Goal: Task Accomplishment & Management: Manage account settings

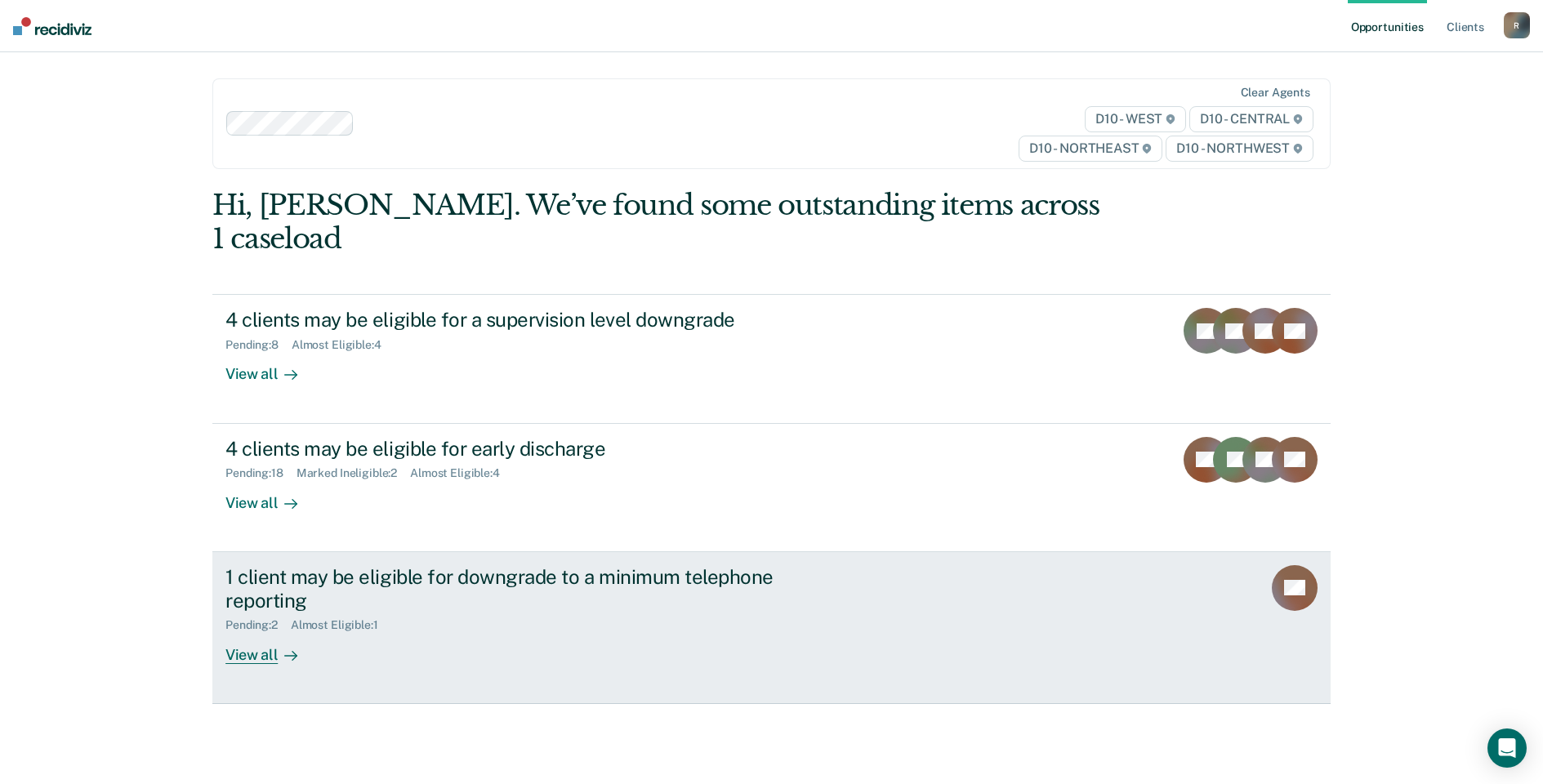
click at [356, 619] on div "Almost Eligible : 1" at bounding box center [341, 626] width 100 height 14
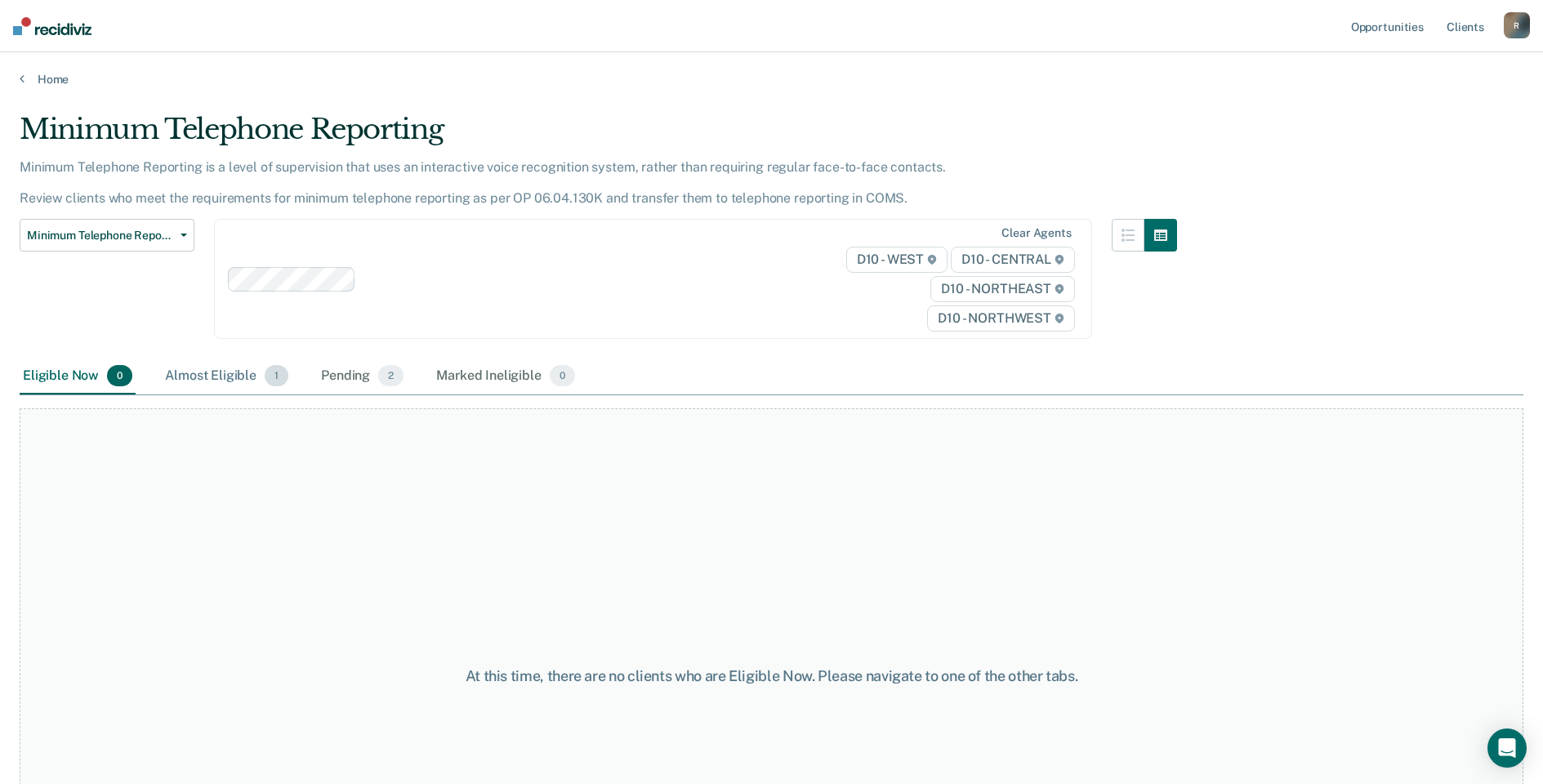
click at [189, 370] on div "Almost Eligible 1" at bounding box center [227, 376] width 130 height 36
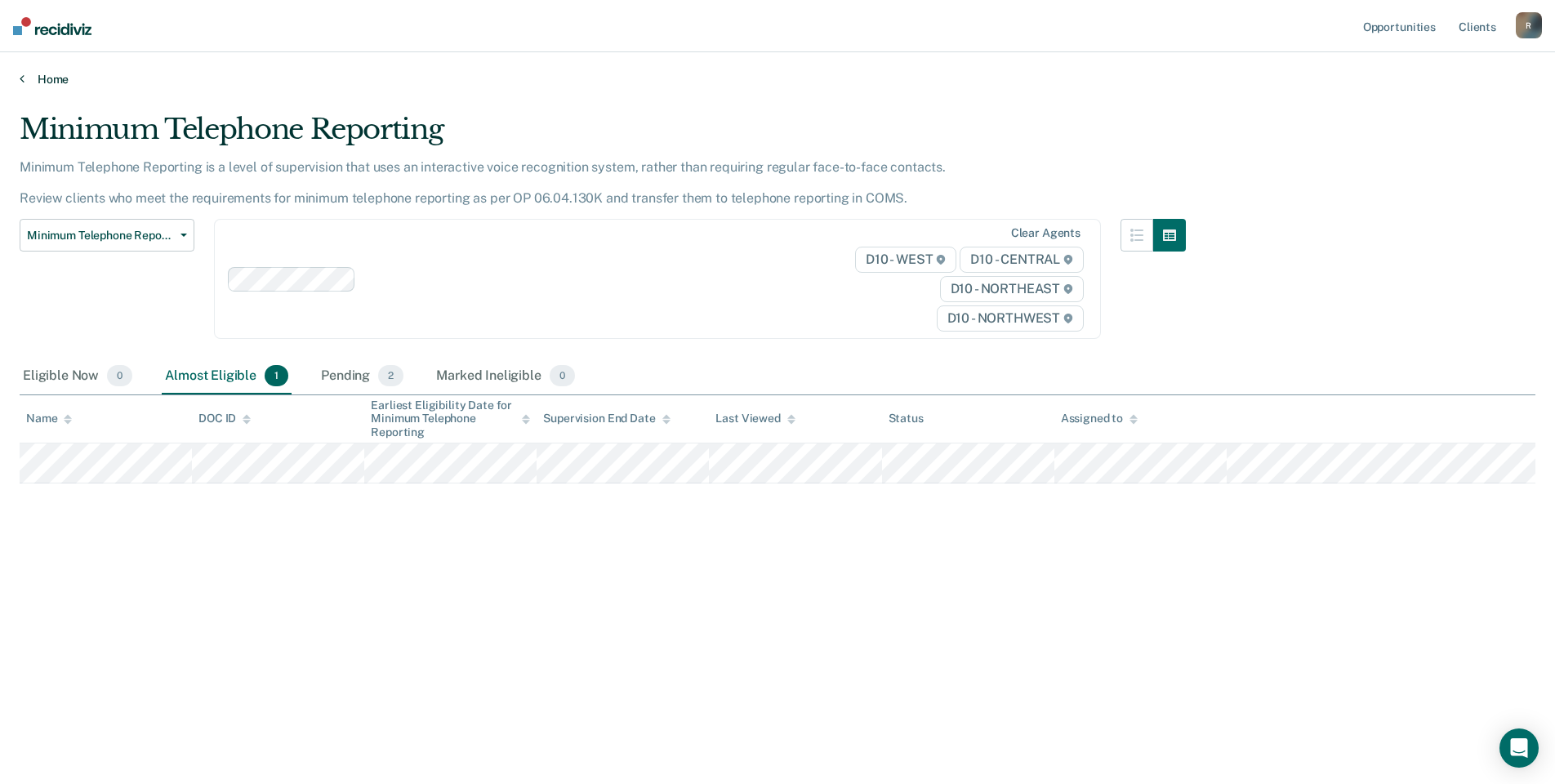
click at [57, 74] on link "Home" at bounding box center [777, 79] width 1515 height 15
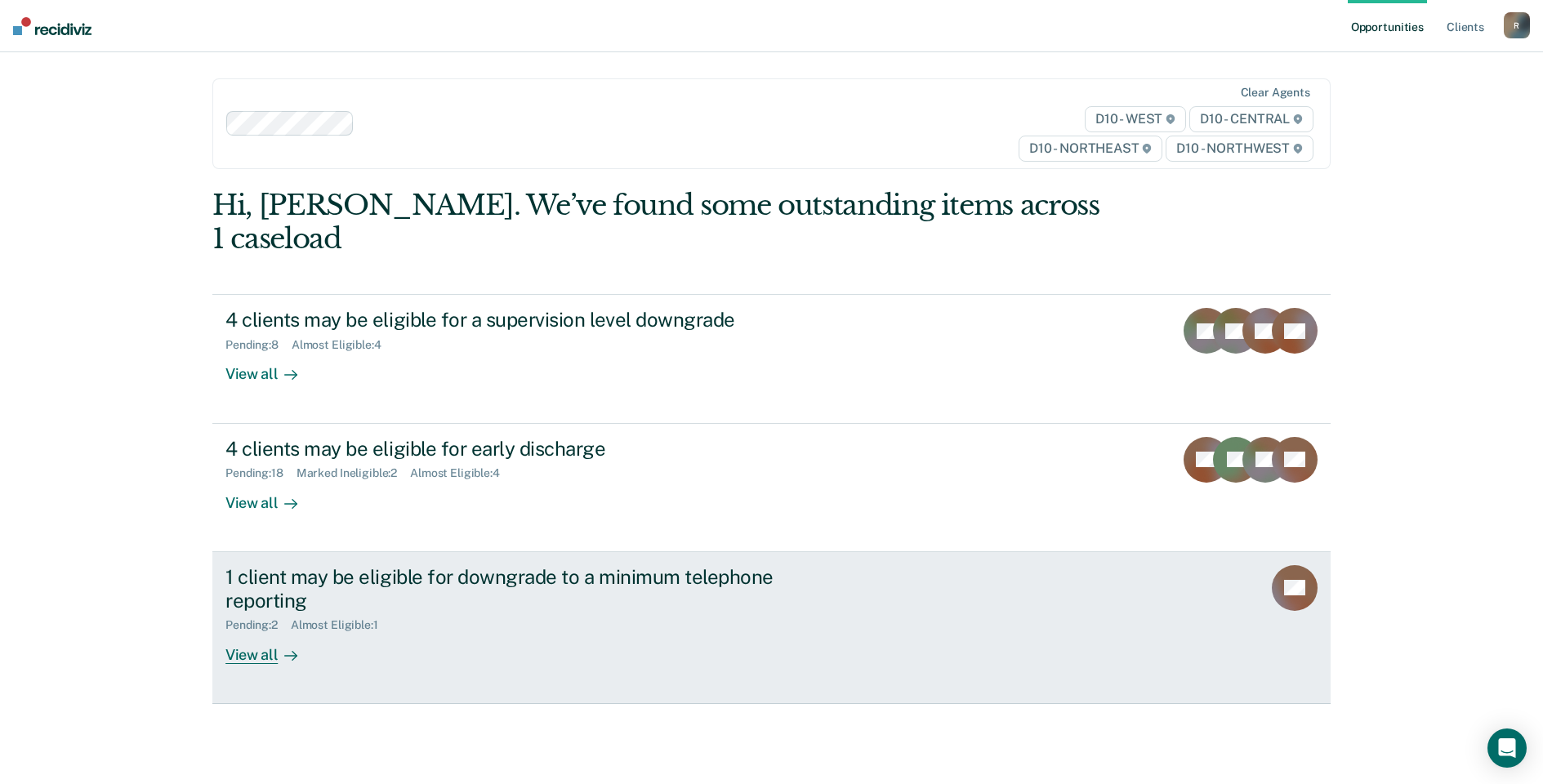
click at [349, 619] on div "Almost Eligible : 1" at bounding box center [341, 626] width 100 height 14
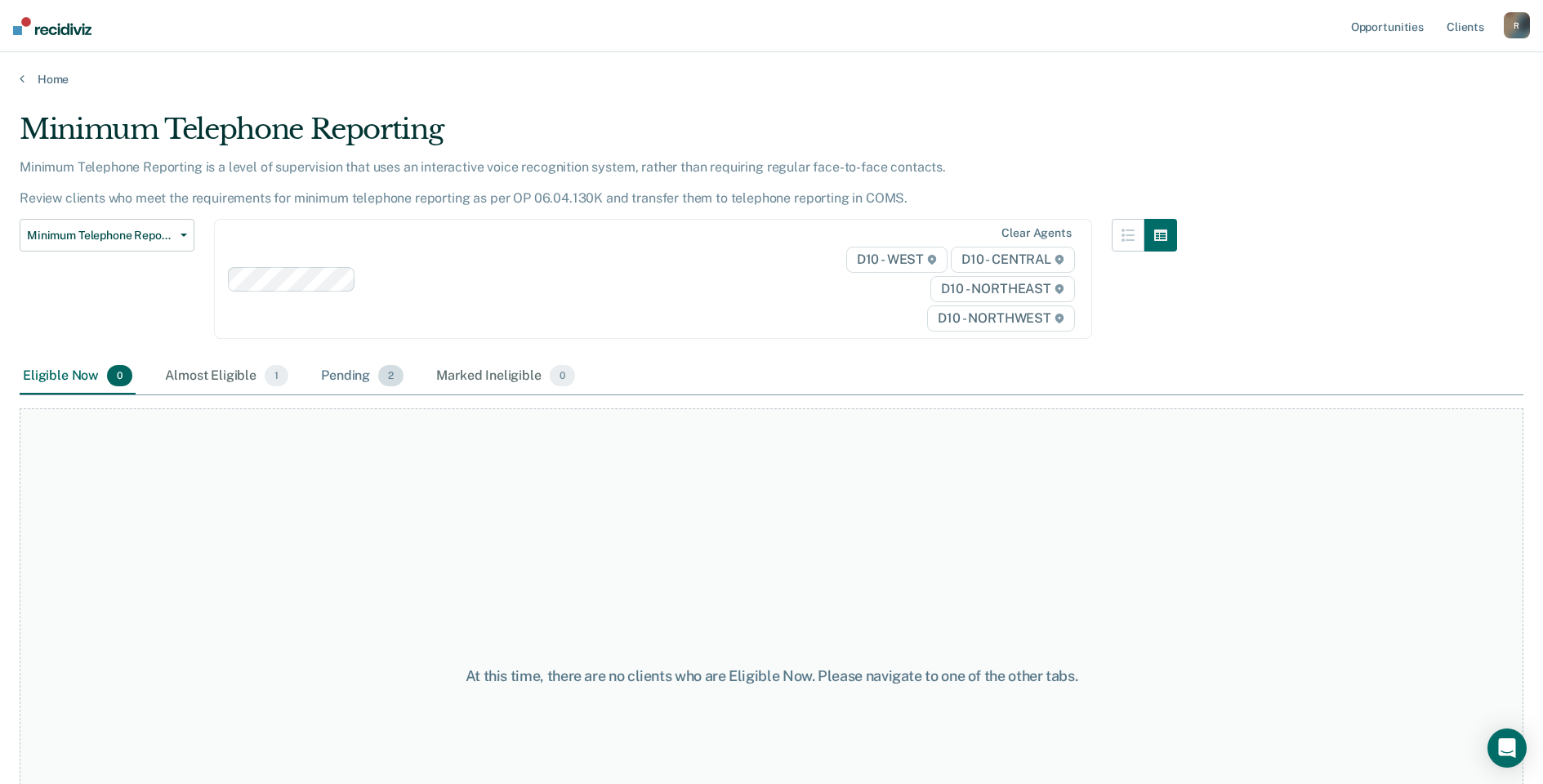
click at [342, 372] on div "Pending 2" at bounding box center [362, 376] width 89 height 36
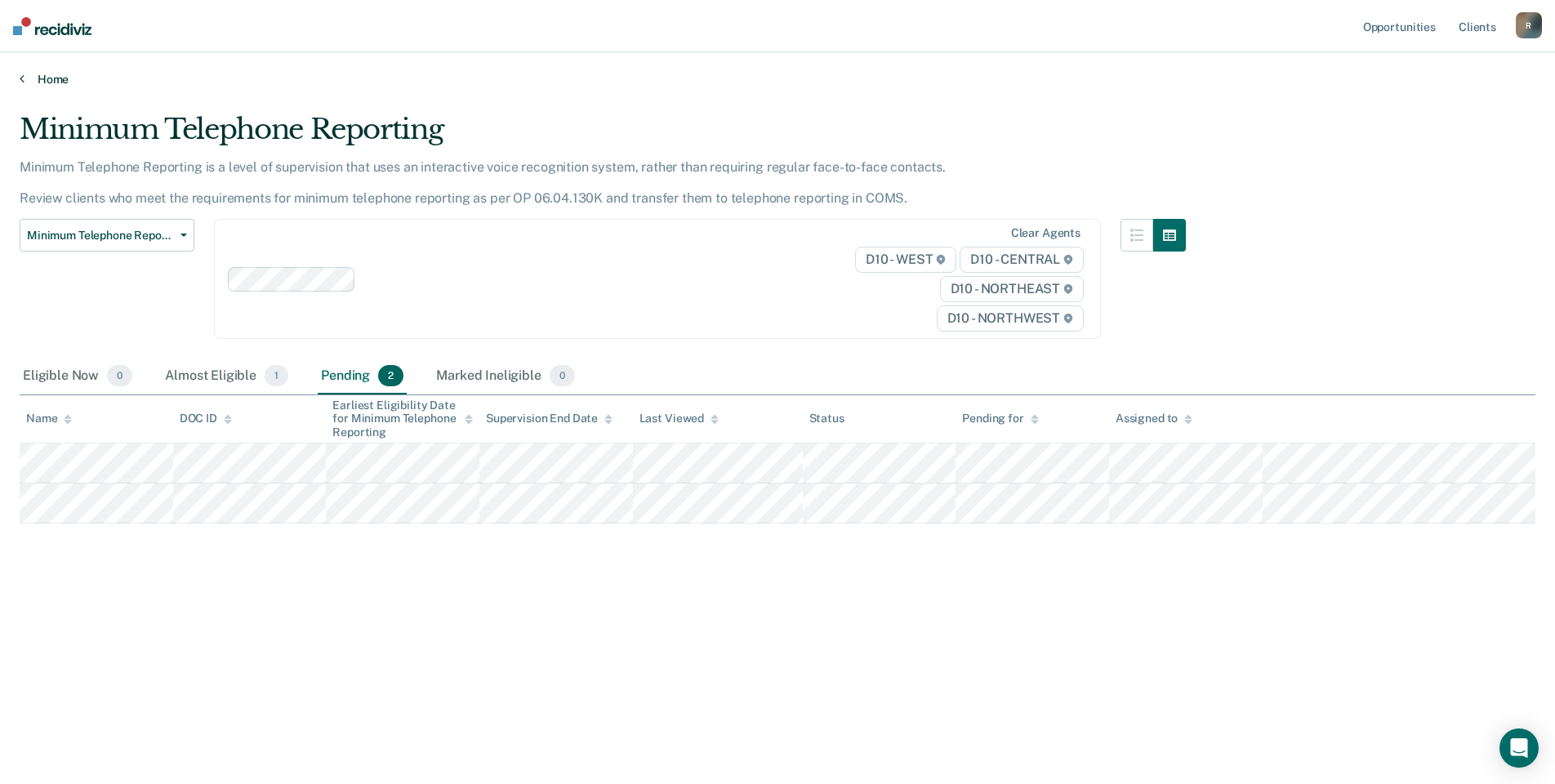
click at [31, 77] on link "Home" at bounding box center [777, 79] width 1515 height 15
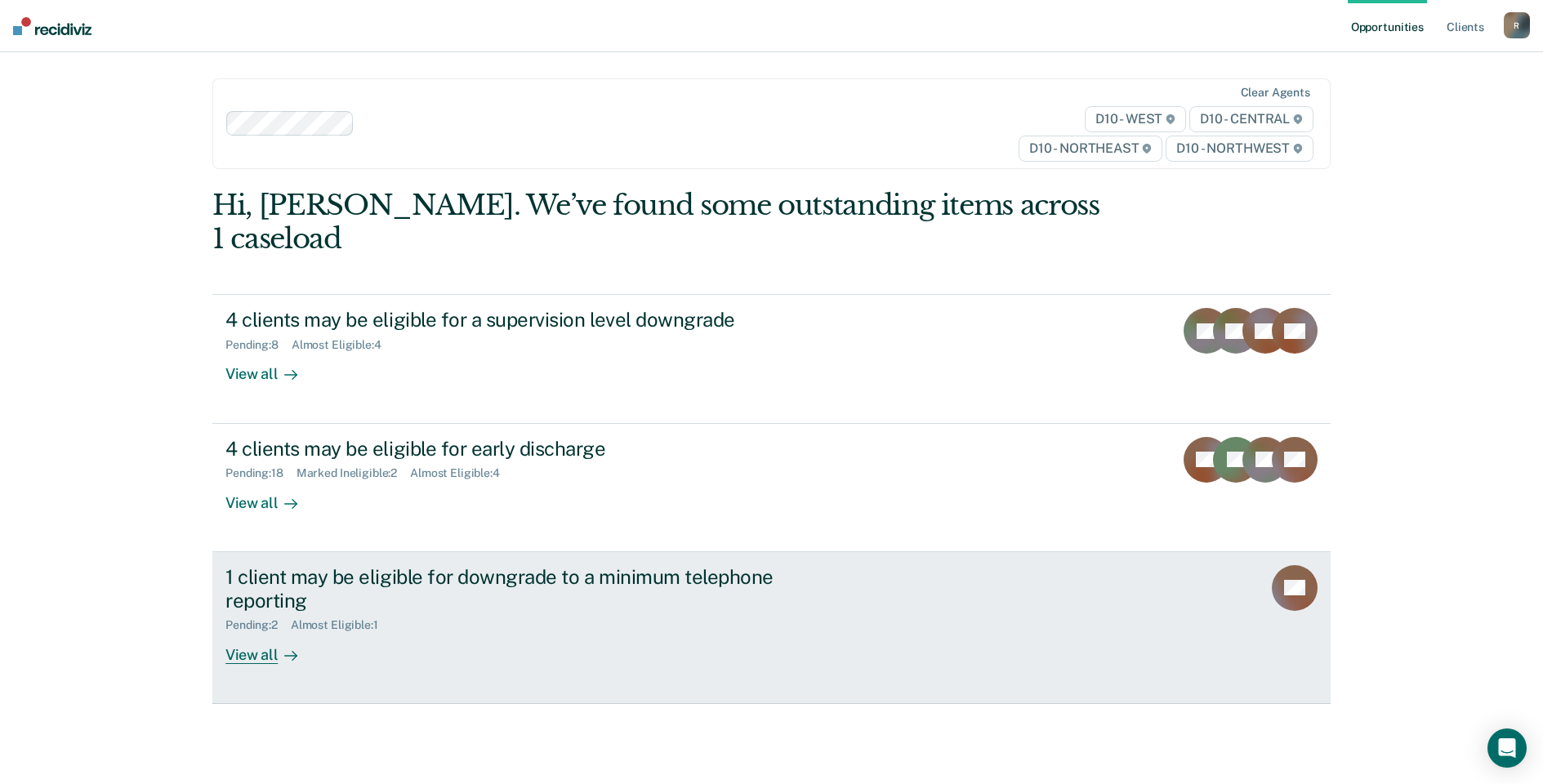
click at [334, 619] on div "Almost Eligible : 1" at bounding box center [341, 626] width 100 height 14
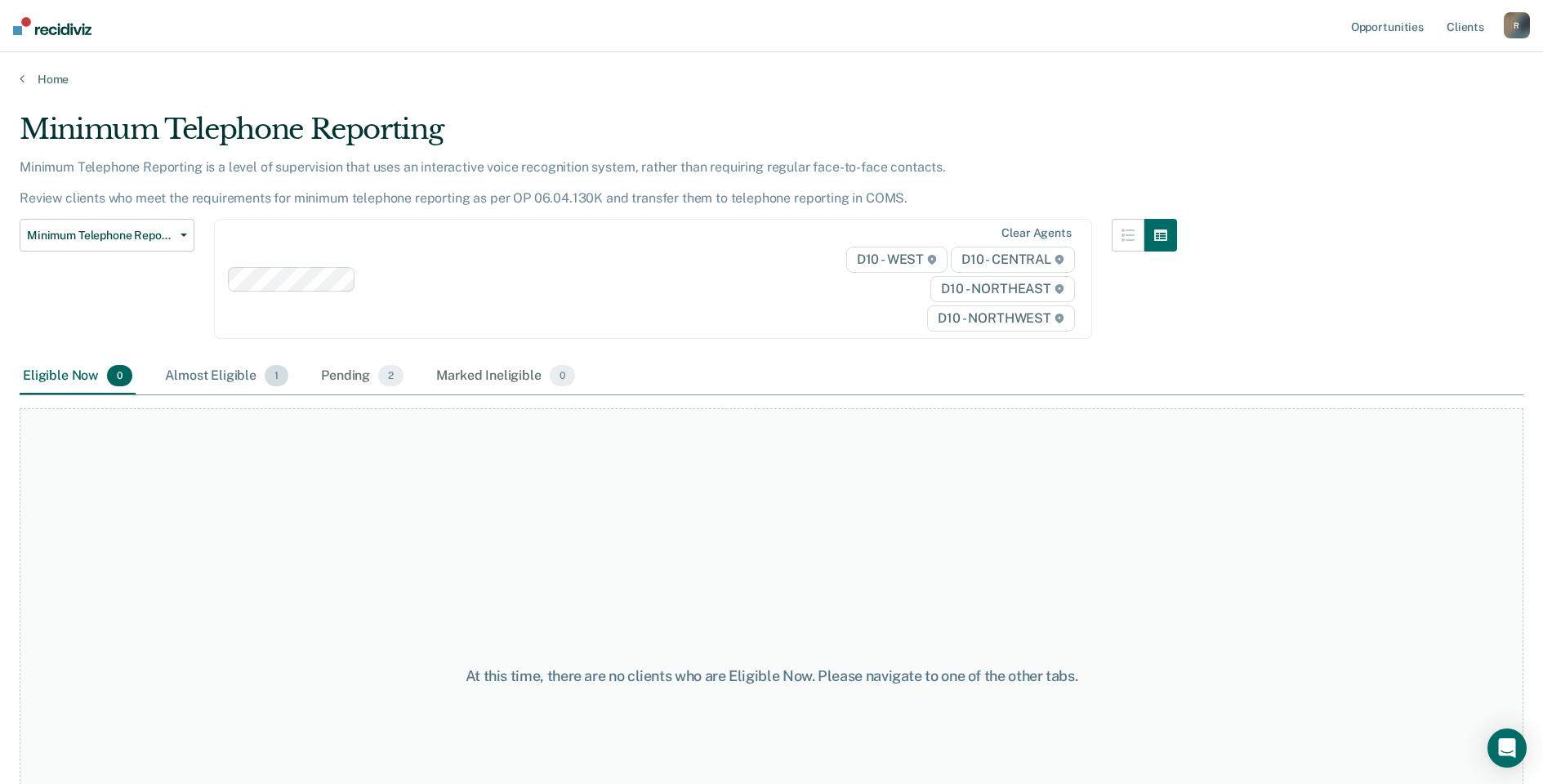
click at [172, 372] on div "Almost Eligible 1" at bounding box center [227, 376] width 130 height 36
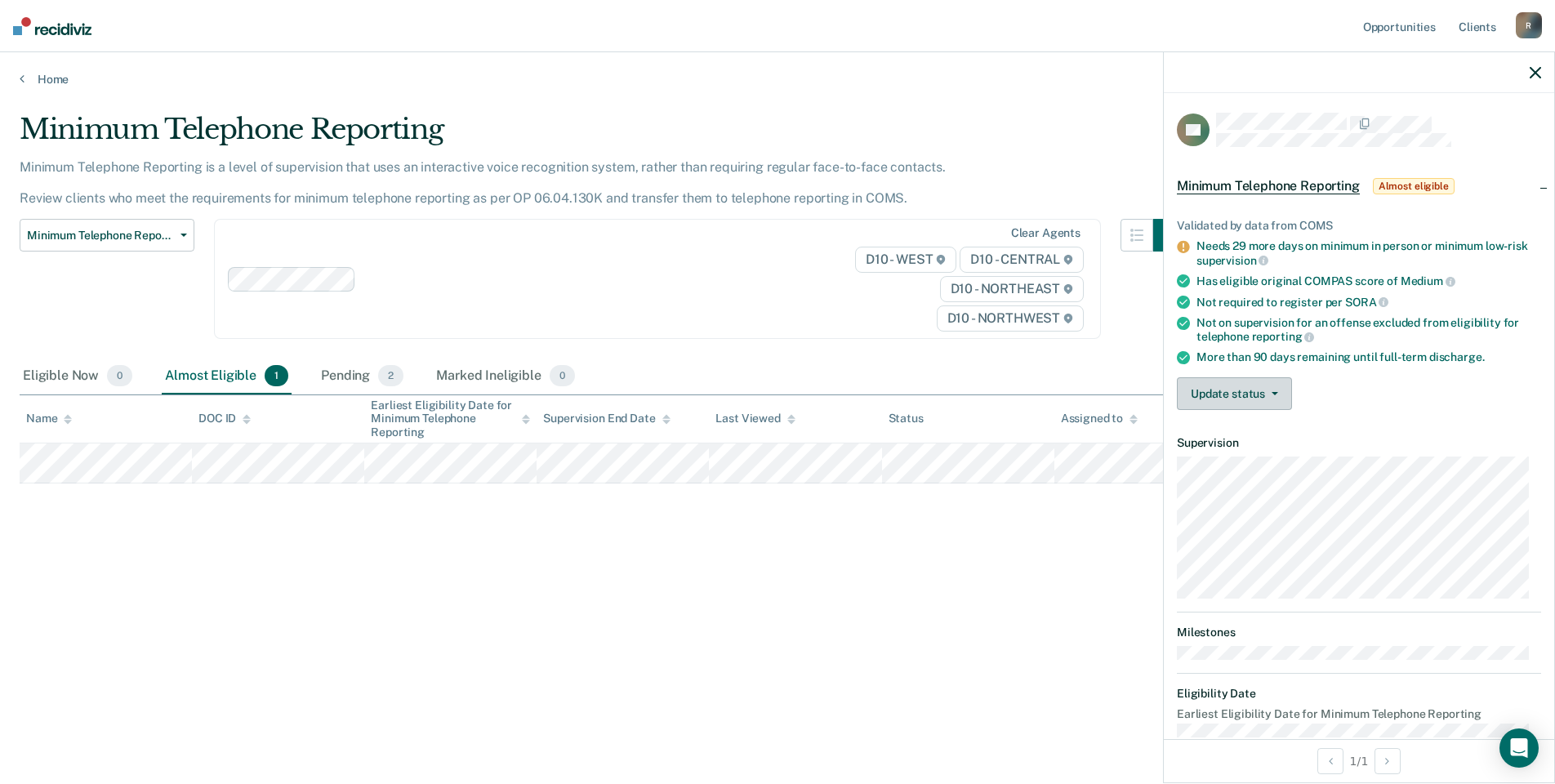
click at [1276, 387] on button "Update status" at bounding box center [1234, 393] width 115 height 33
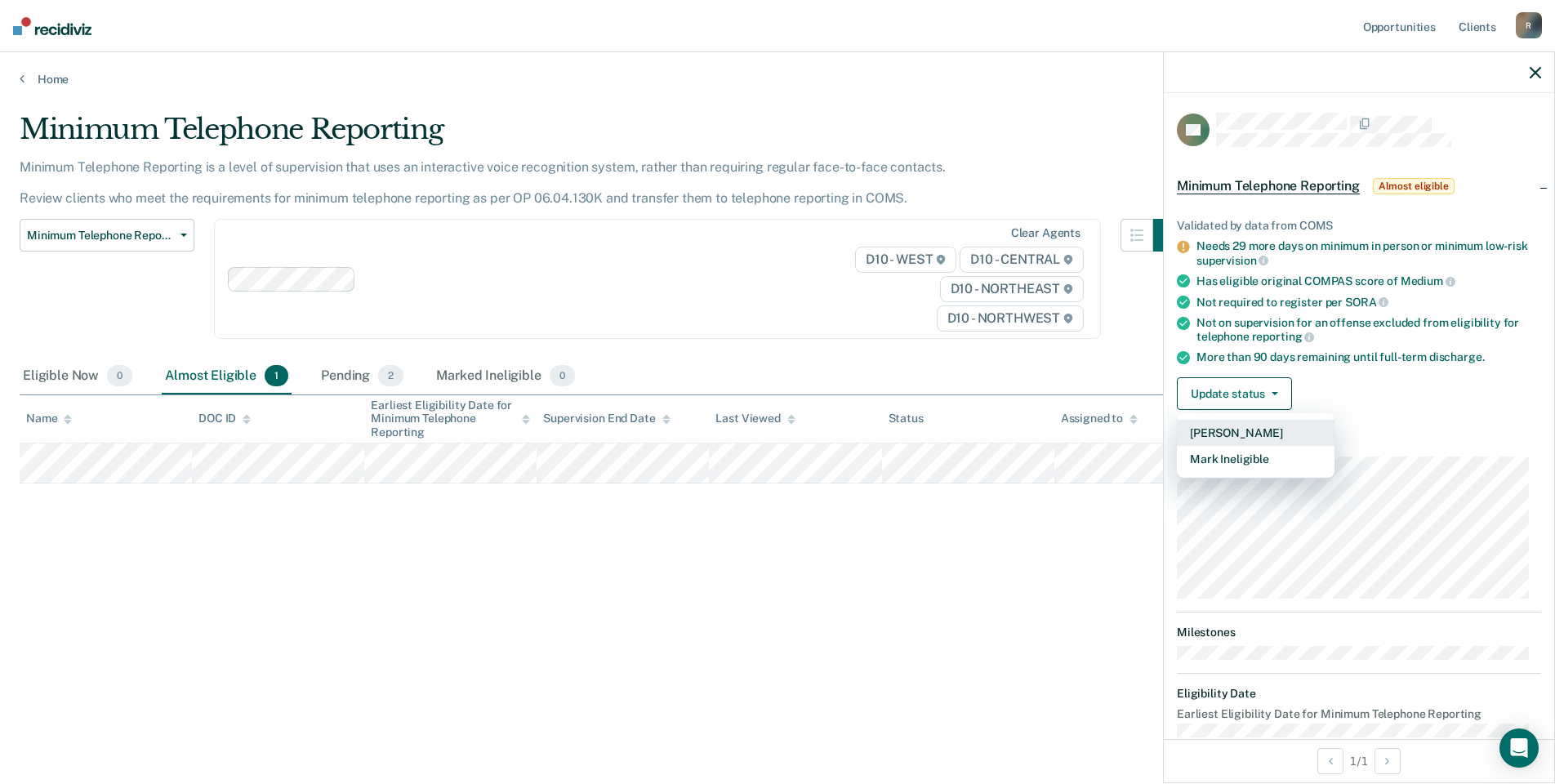
click at [1237, 433] on button "[PERSON_NAME]" at bounding box center [1255, 433] width 158 height 26
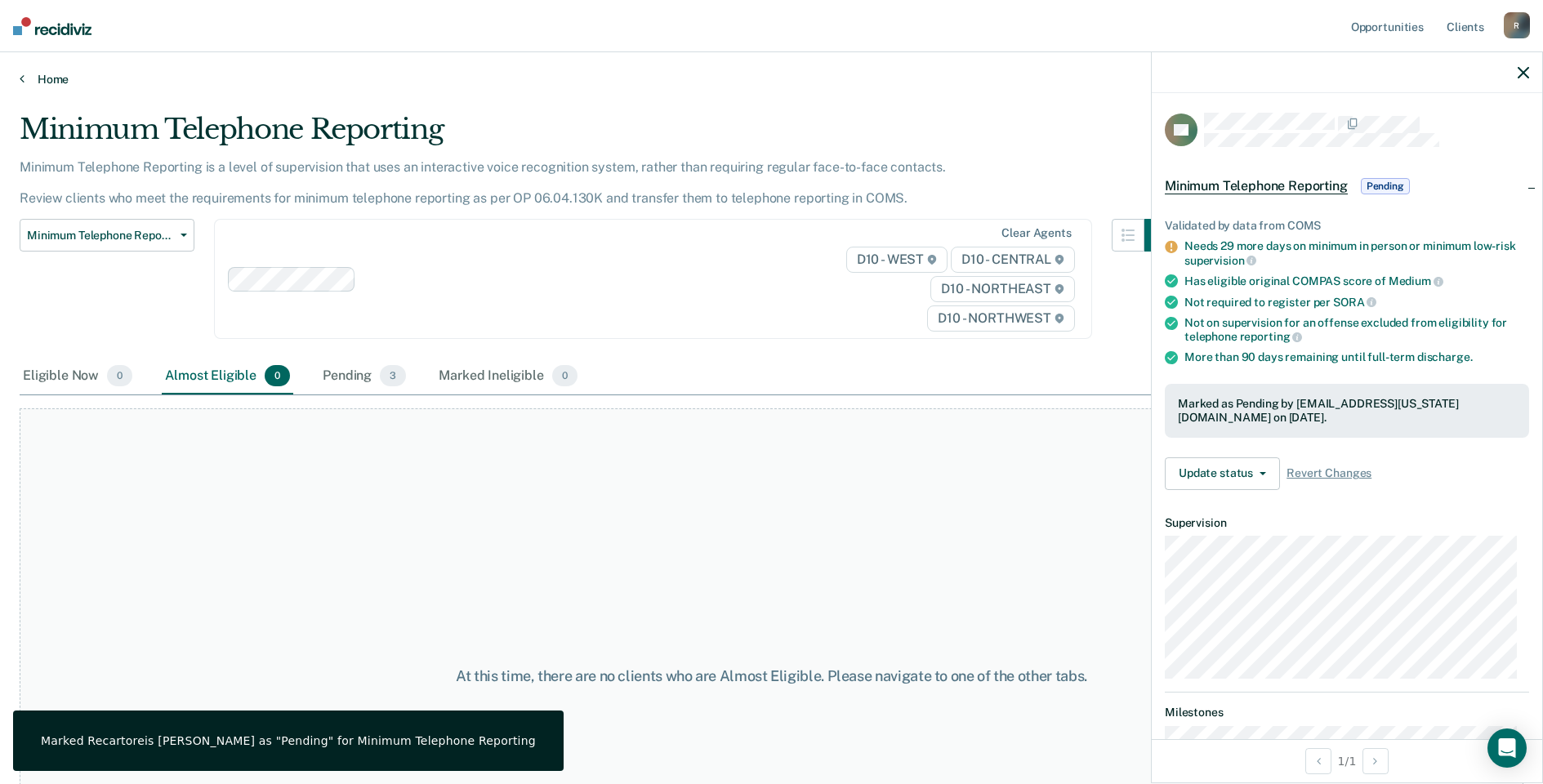
click at [53, 84] on link "Home" at bounding box center [771, 79] width 1503 height 15
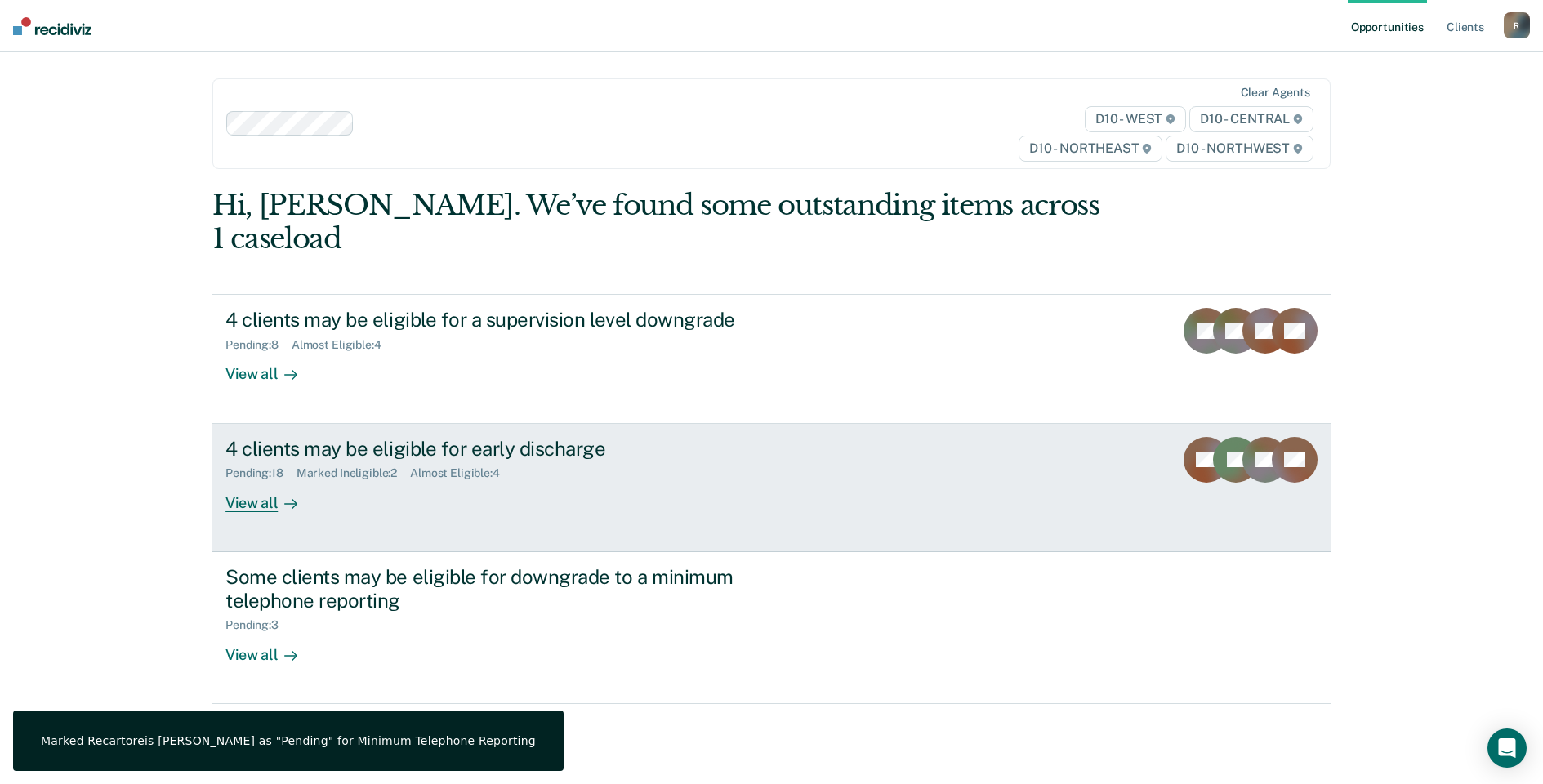
click at [458, 466] on div "Almost Eligible : 4" at bounding box center [461, 473] width 103 height 14
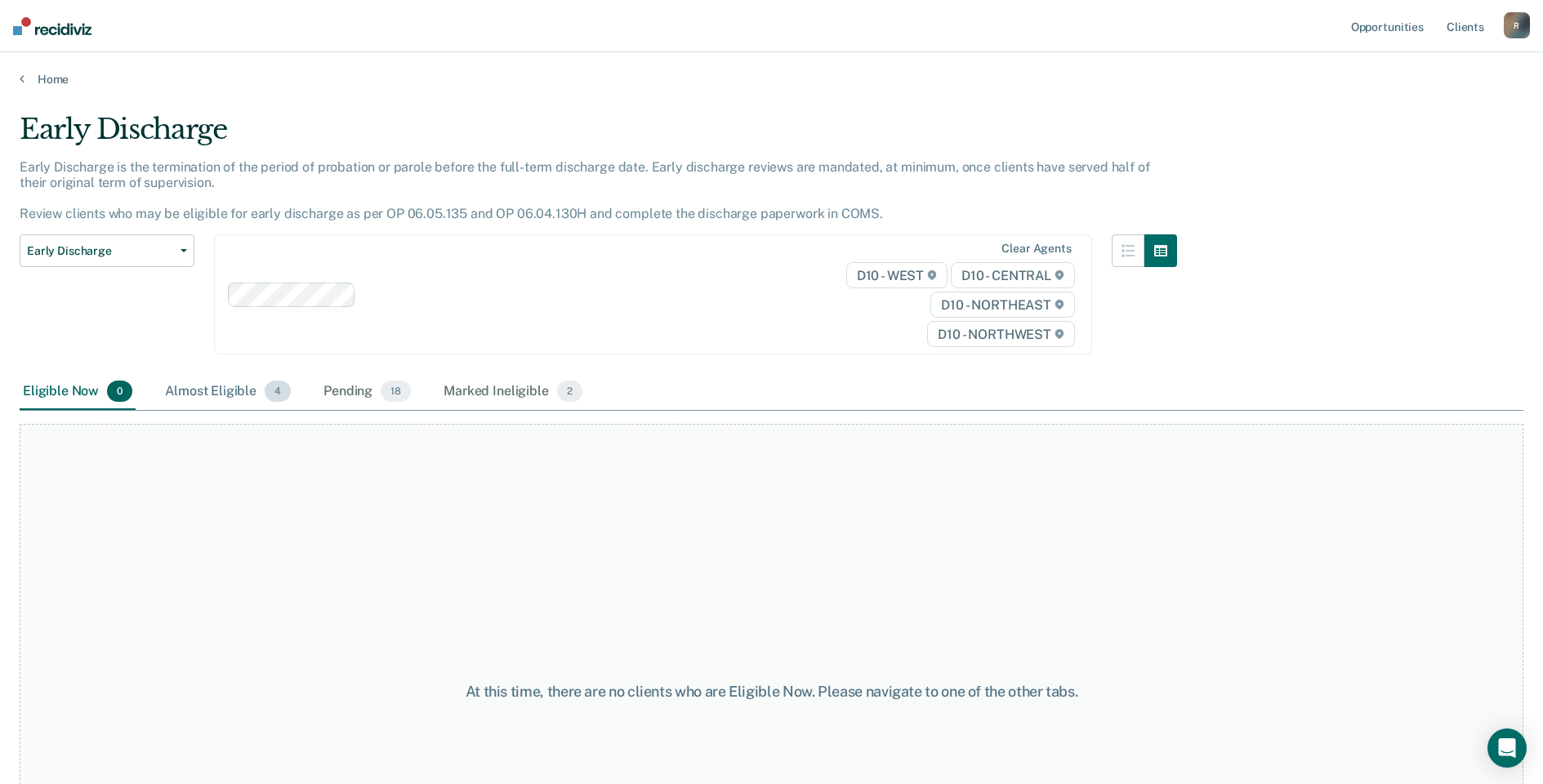
click at [239, 392] on div "Almost Eligible 4" at bounding box center [228, 392] width 132 height 36
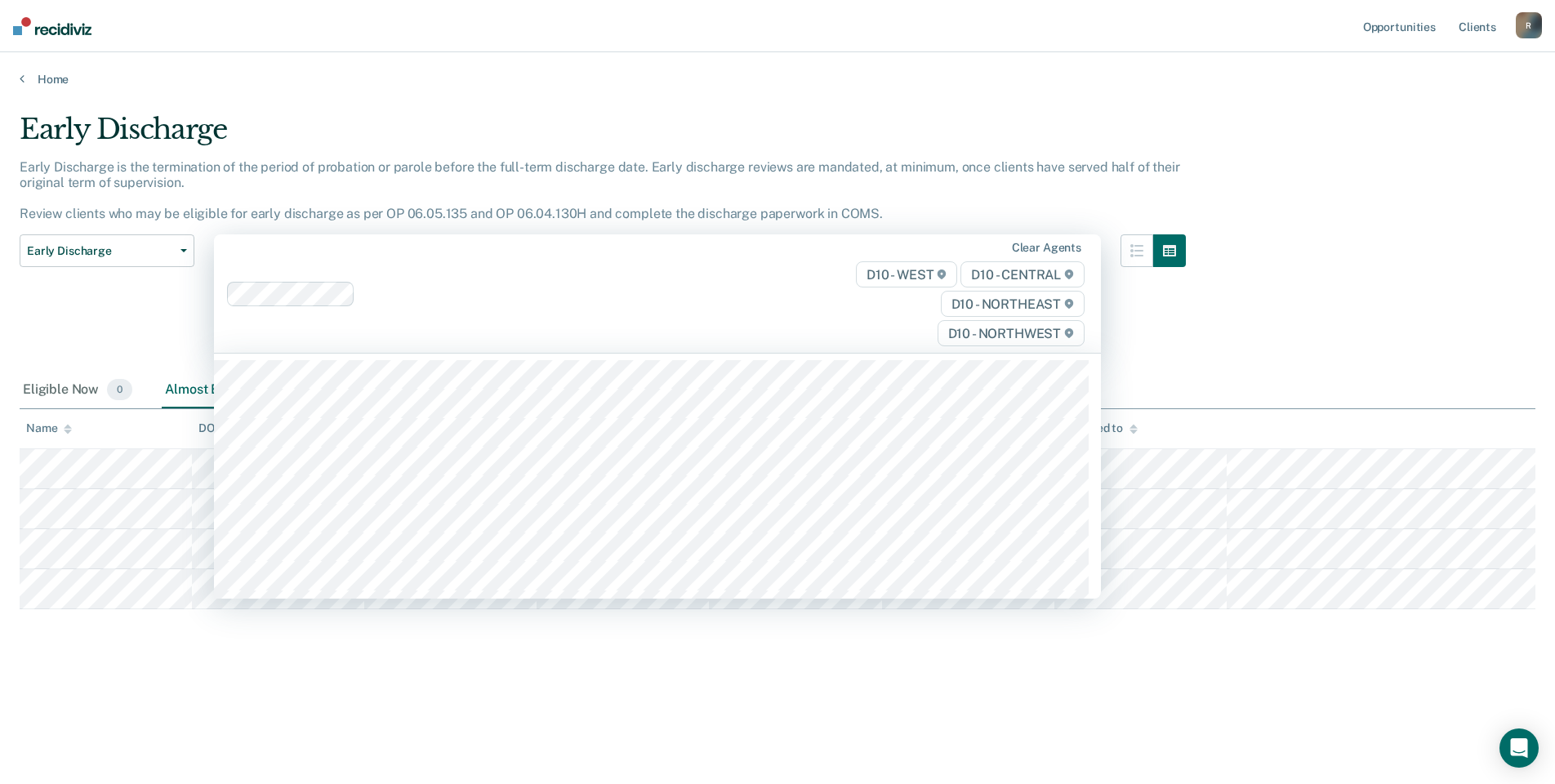
drag, startPoint x: 500, startPoint y: 244, endPoint x: 363, endPoint y: 747, distance: 521.3
click at [361, 752] on main "Early Discharge Early Discharge is the termination of the period of probation o…" at bounding box center [777, 432] width 1555 height 692
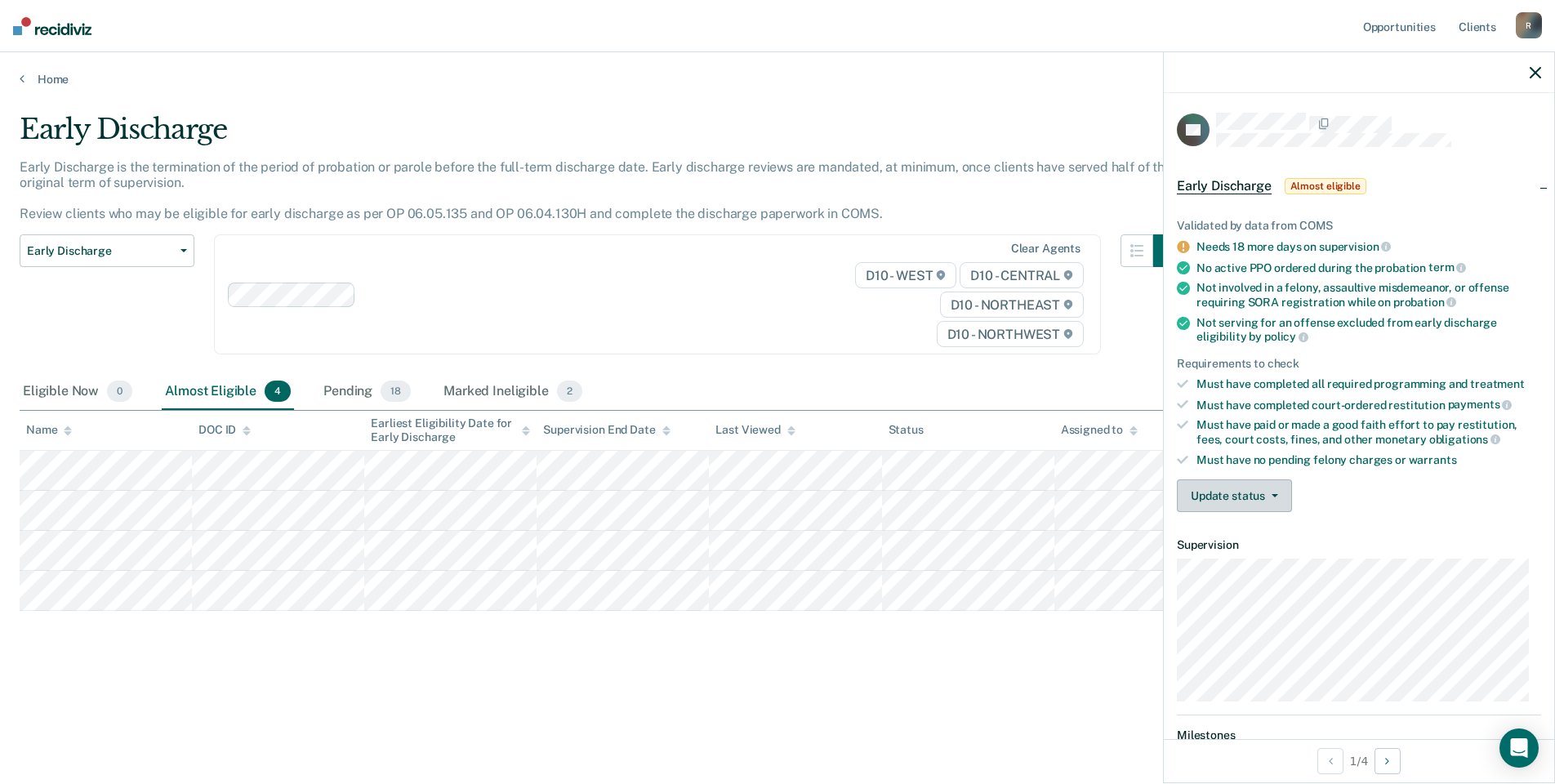
click at [1268, 498] on button "Update status" at bounding box center [1234, 495] width 115 height 33
click at [1243, 531] on button "[PERSON_NAME]" at bounding box center [1255, 535] width 158 height 26
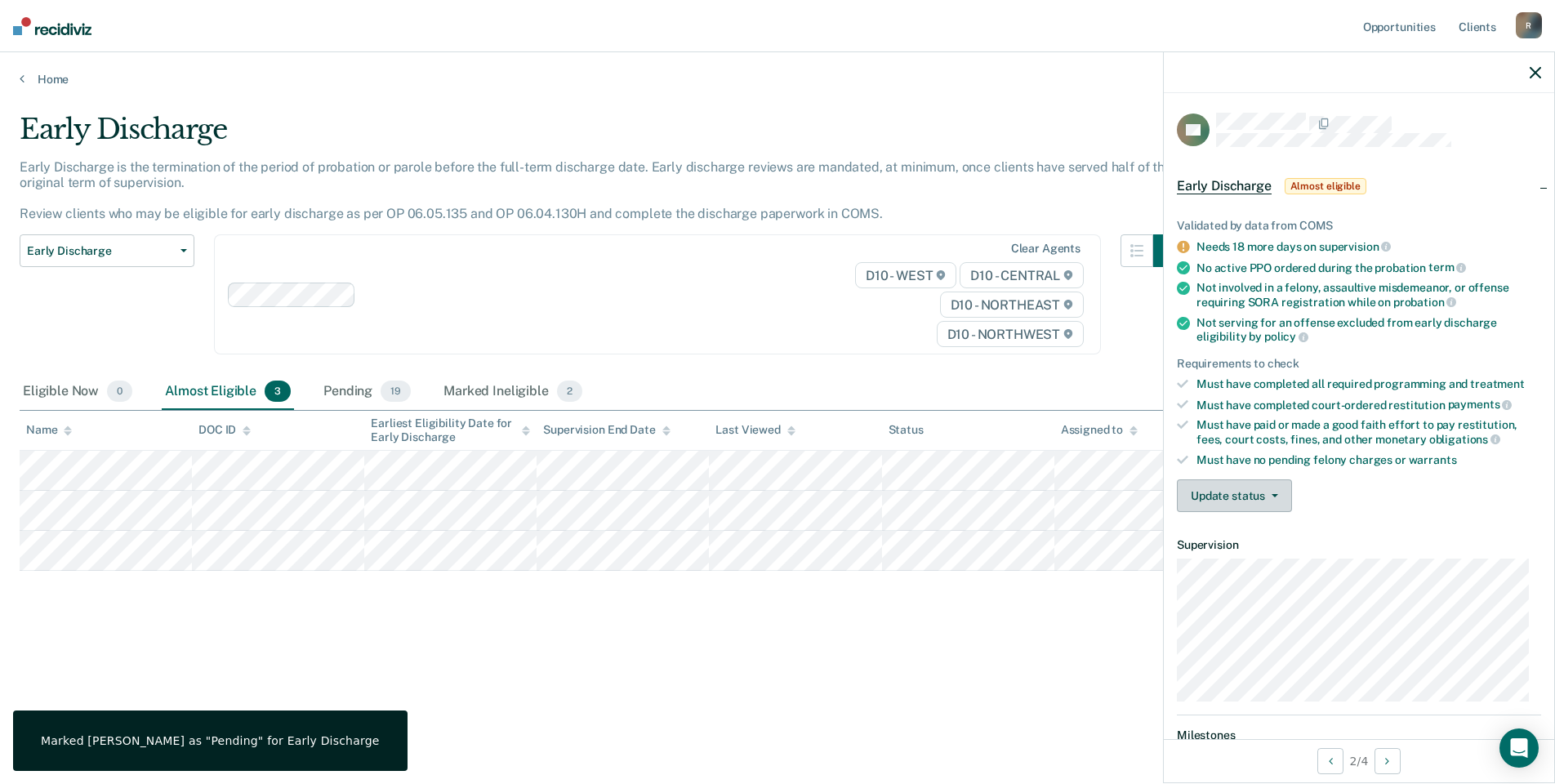
click at [1272, 491] on button "Update status" at bounding box center [1234, 495] width 115 height 33
click at [1236, 534] on button "[PERSON_NAME]" at bounding box center [1255, 535] width 158 height 26
click at [1264, 490] on button "Update status" at bounding box center [1234, 495] width 115 height 33
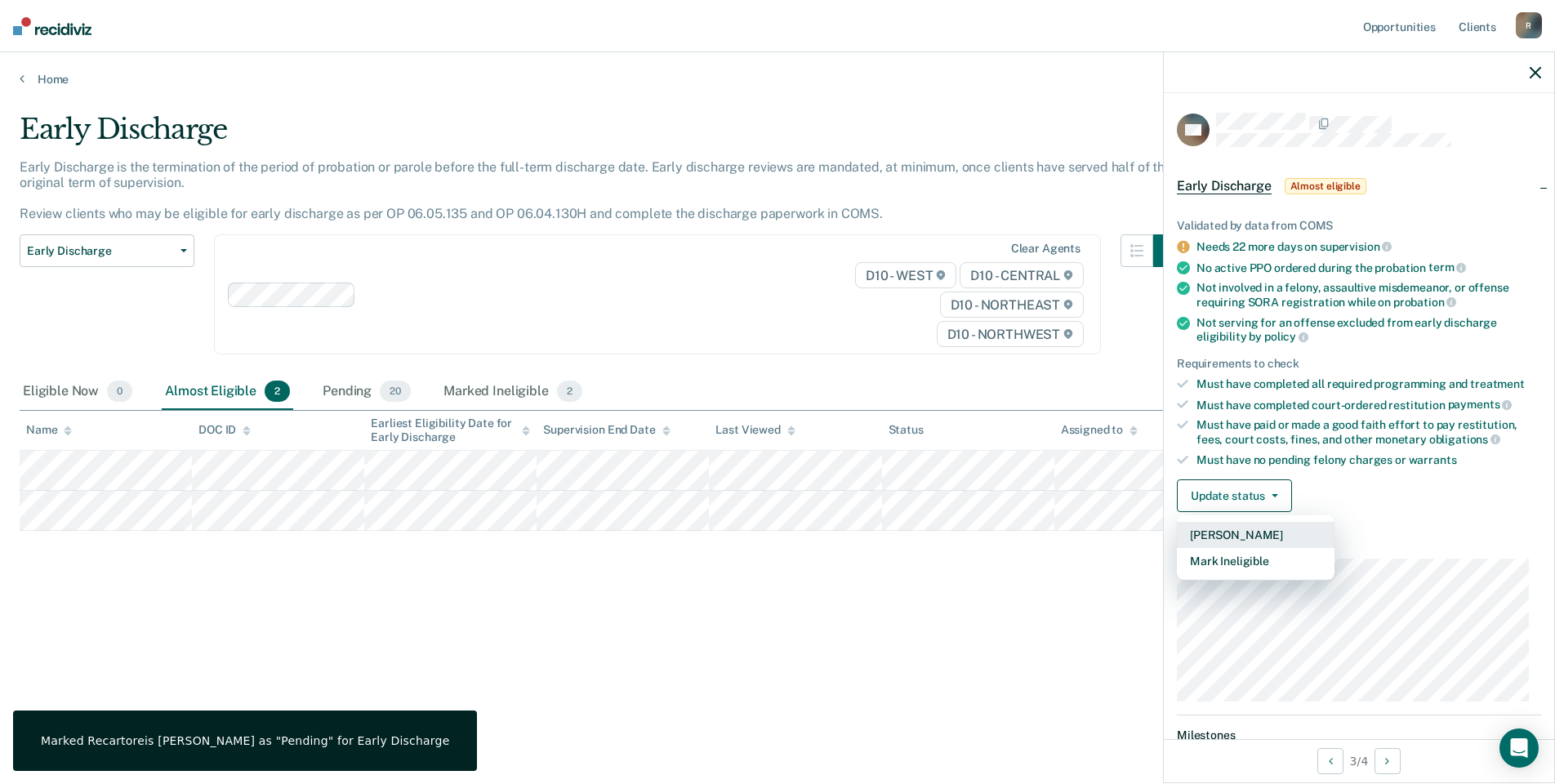
click at [1216, 540] on button "[PERSON_NAME]" at bounding box center [1255, 535] width 158 height 26
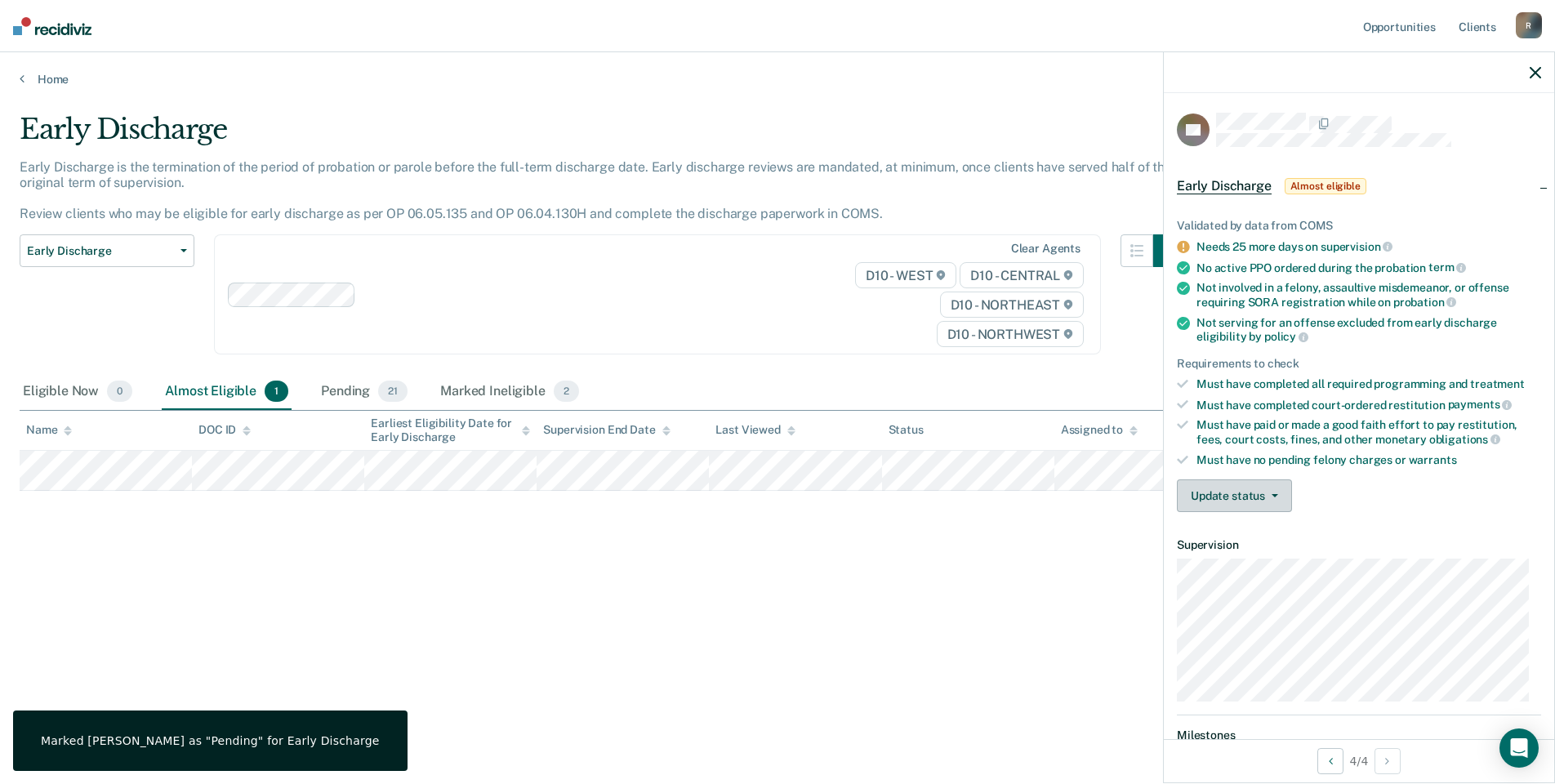
click at [1287, 494] on button "Update status" at bounding box center [1234, 495] width 115 height 33
click at [1227, 537] on button "[PERSON_NAME]" at bounding box center [1255, 535] width 158 height 26
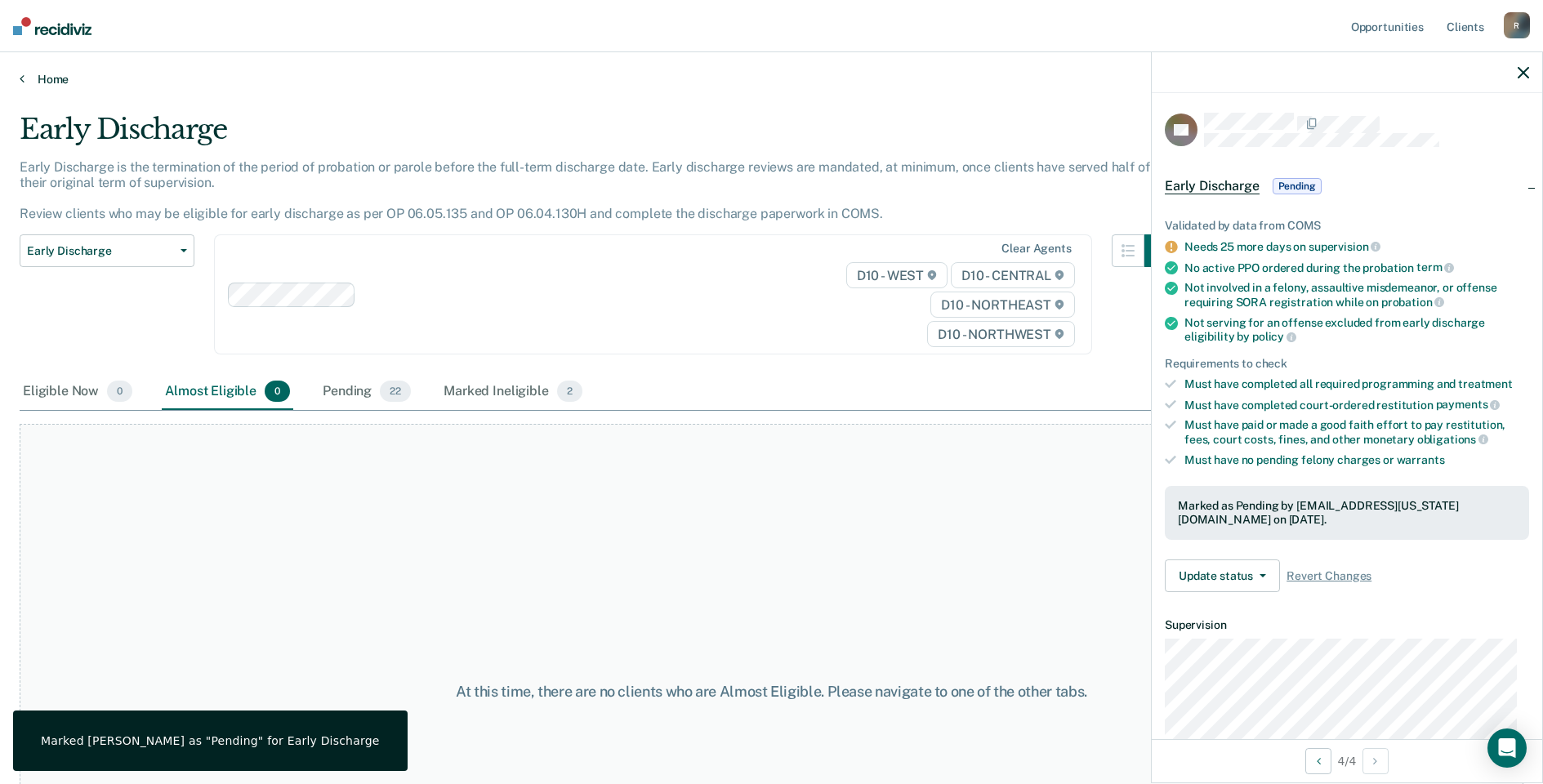
click at [63, 84] on link "Home" at bounding box center [771, 79] width 1503 height 15
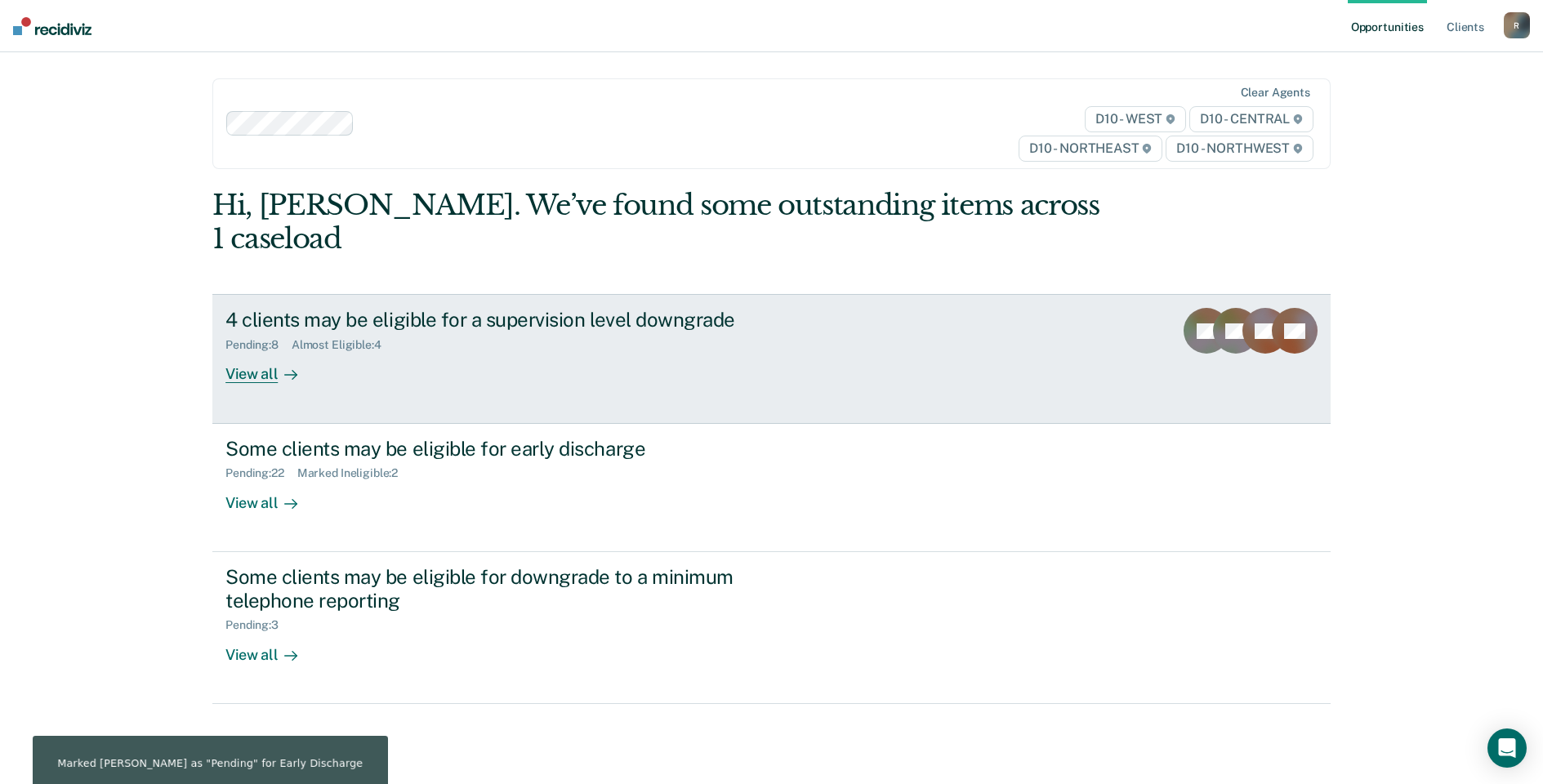
click at [240, 352] on div "View all" at bounding box center [271, 368] width 92 height 32
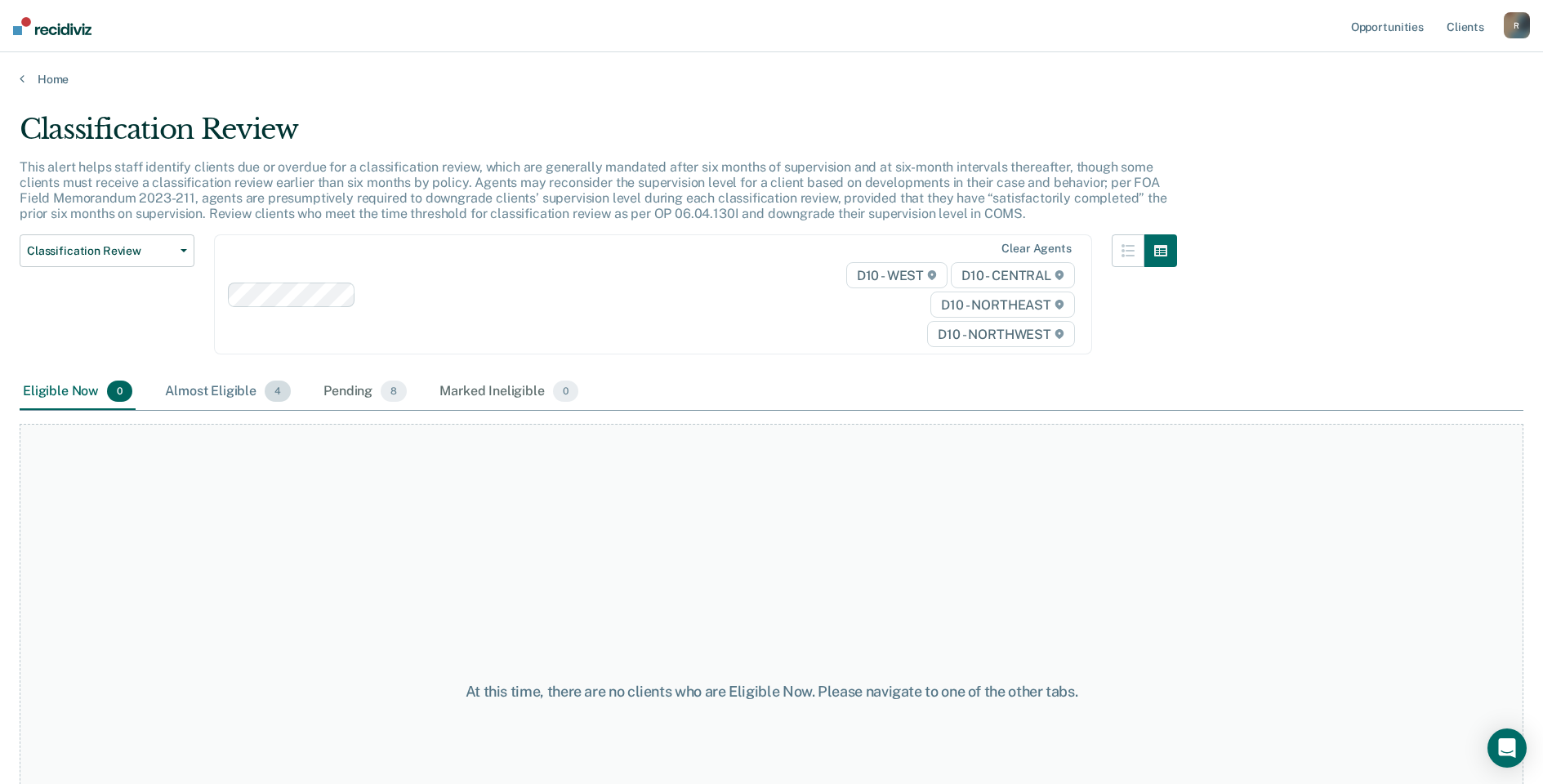
click at [218, 388] on div "Almost Eligible 4" at bounding box center [228, 392] width 132 height 36
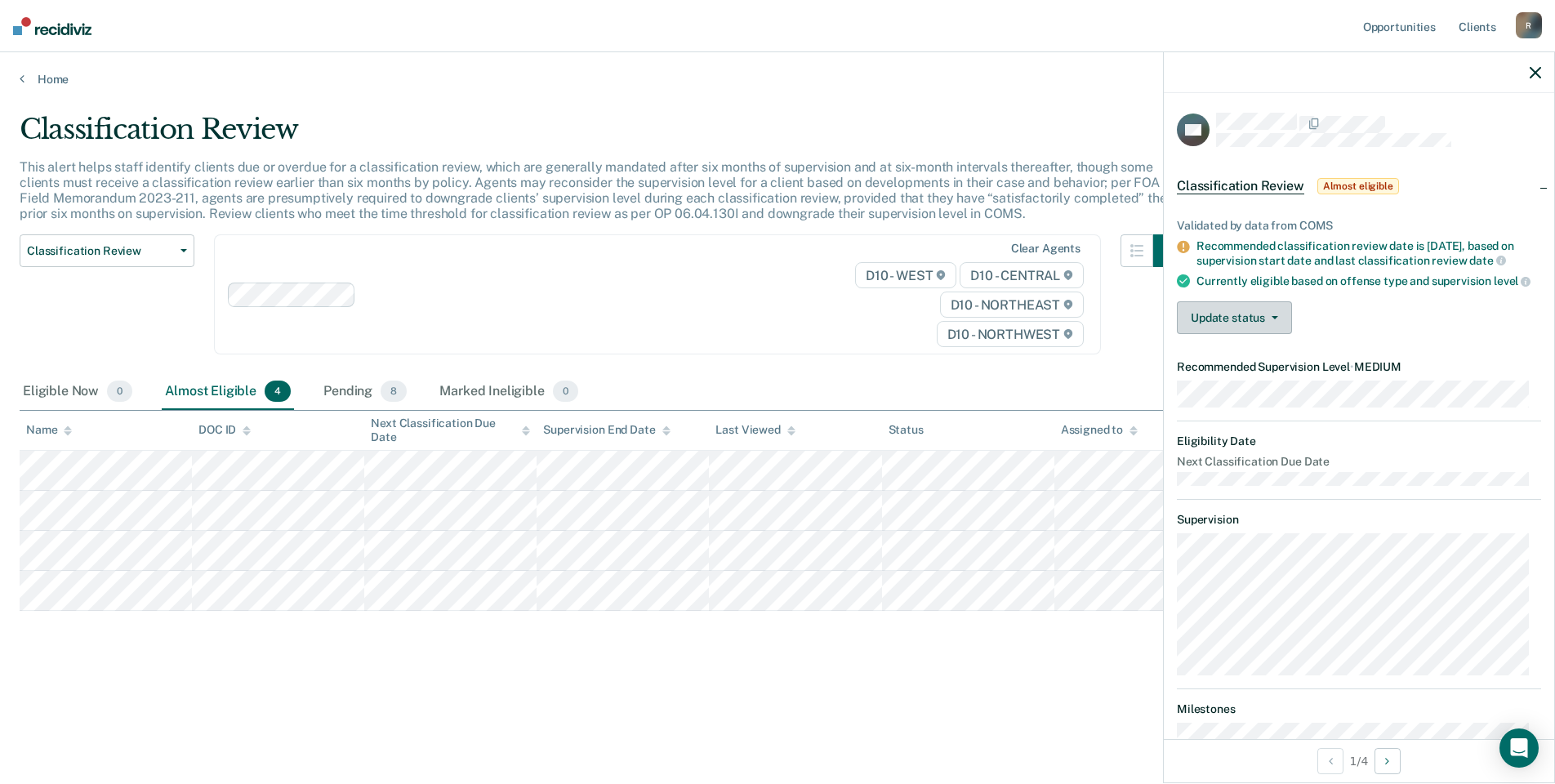
click at [1273, 334] on button "Update status" at bounding box center [1234, 317] width 115 height 33
click at [1224, 370] on button "[PERSON_NAME]" at bounding box center [1255, 357] width 158 height 26
click at [1278, 334] on button "Update status" at bounding box center [1234, 317] width 115 height 33
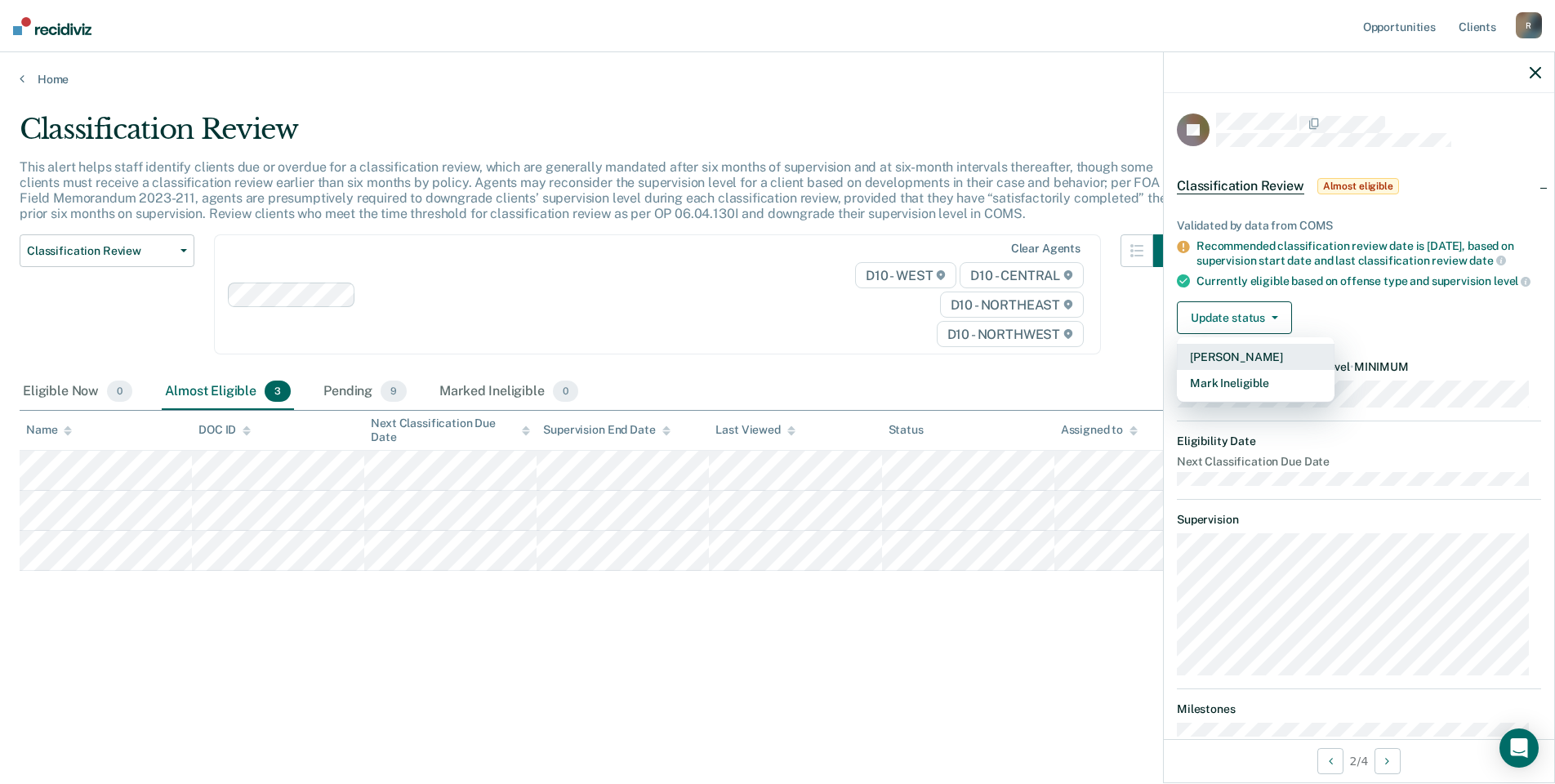
click at [1207, 370] on button "[PERSON_NAME]" at bounding box center [1255, 357] width 158 height 26
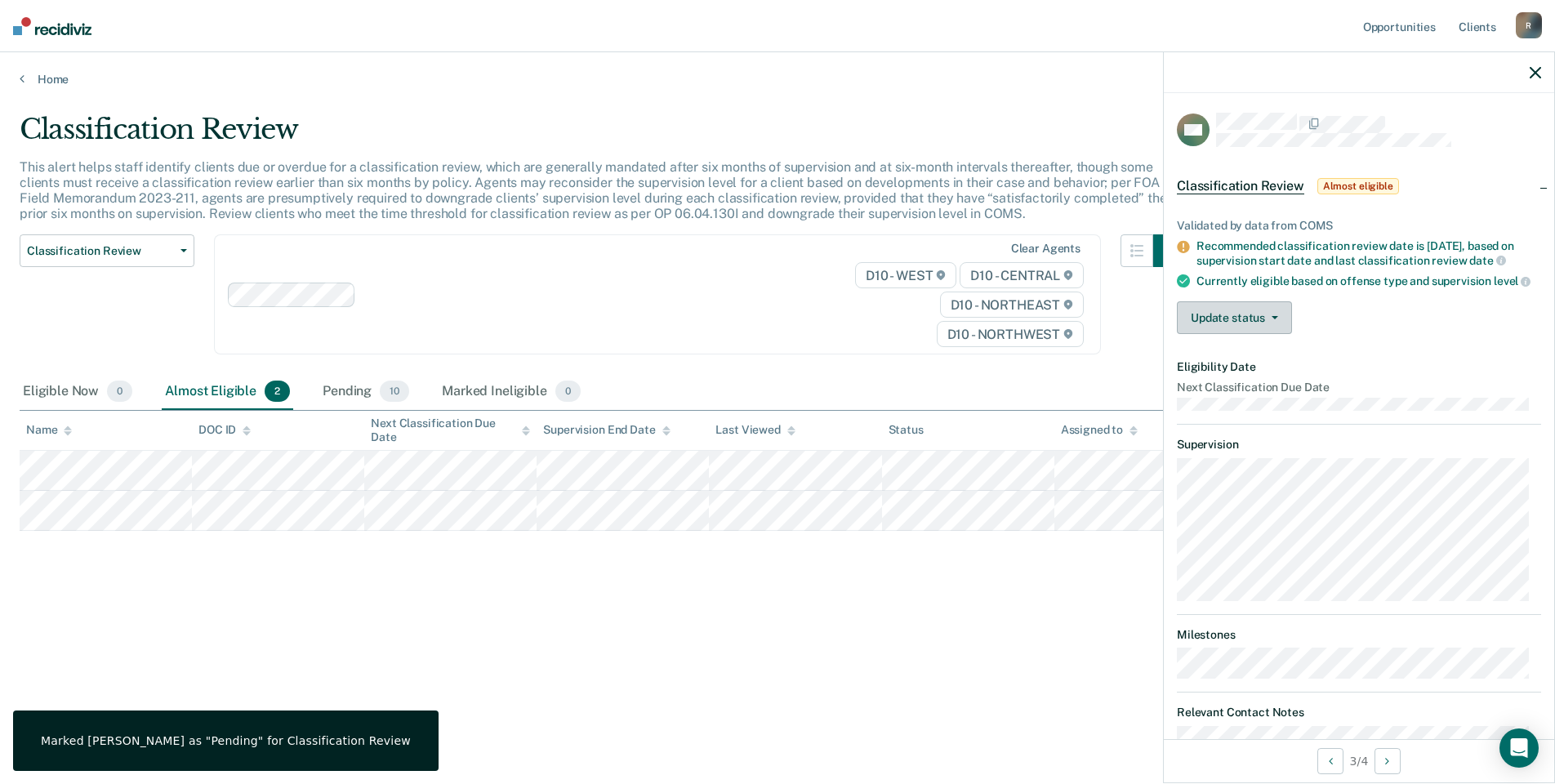
click at [1263, 334] on button "Update status" at bounding box center [1234, 317] width 115 height 33
click at [1213, 370] on button "[PERSON_NAME]" at bounding box center [1255, 357] width 158 height 26
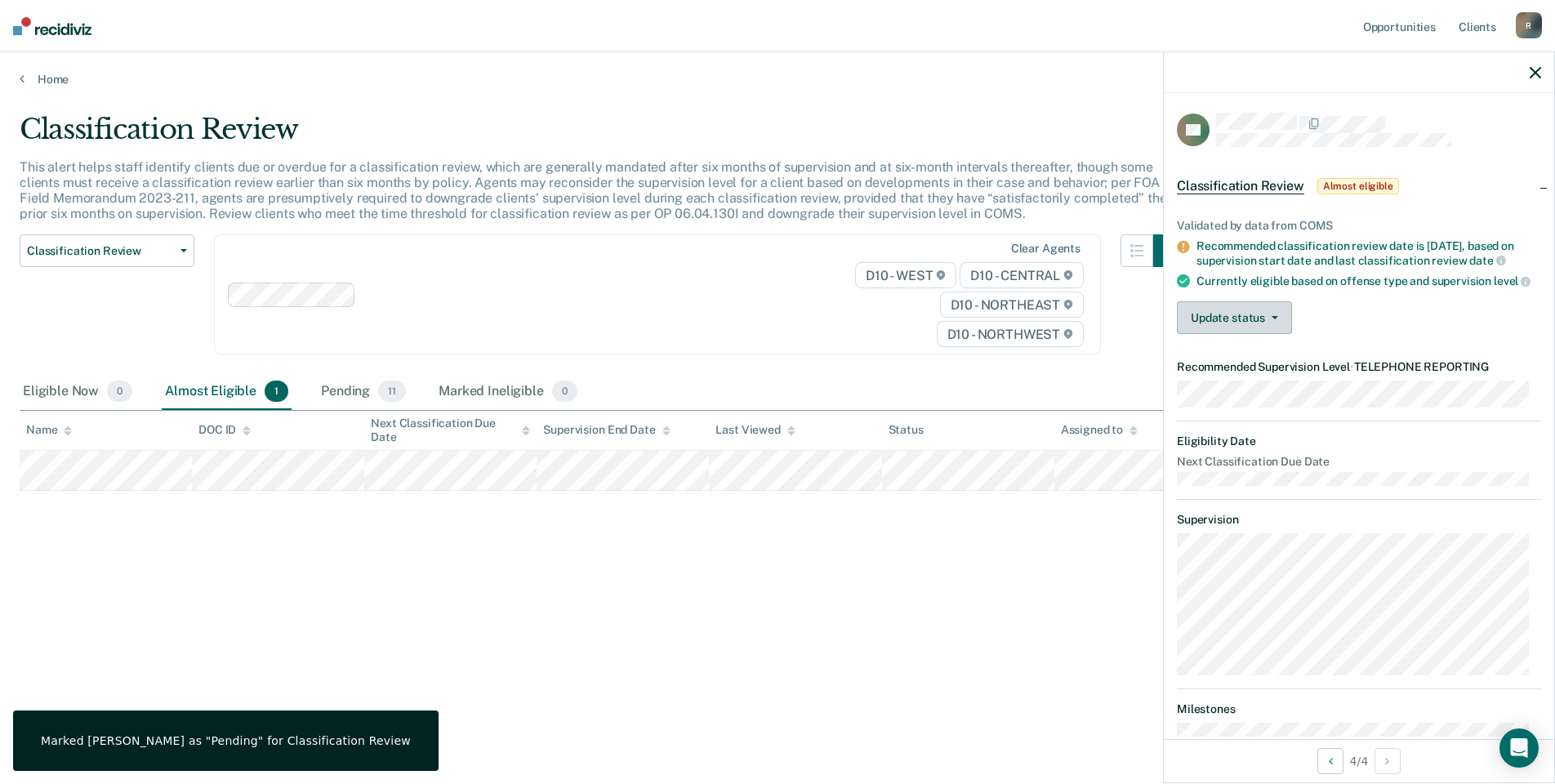
click at [1274, 334] on button "Update status" at bounding box center [1234, 317] width 115 height 33
click at [1216, 366] on button "[PERSON_NAME]" at bounding box center [1255, 357] width 158 height 26
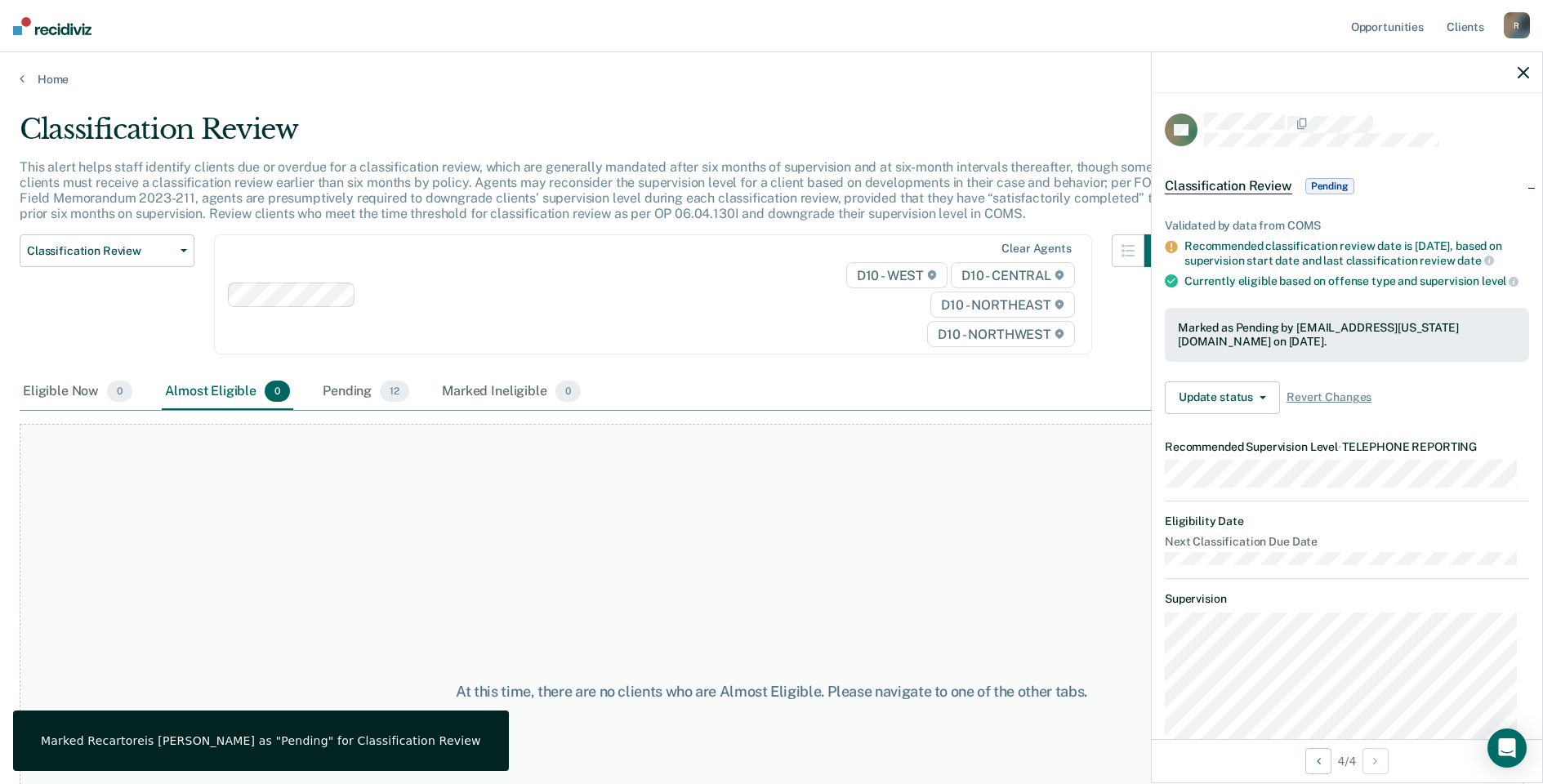
click at [824, 596] on div "At this time, there are no clients who are Almost Eligible. Please navigate to …" at bounding box center [771, 692] width 1503 height 536
click at [58, 84] on link "Home" at bounding box center [771, 79] width 1503 height 15
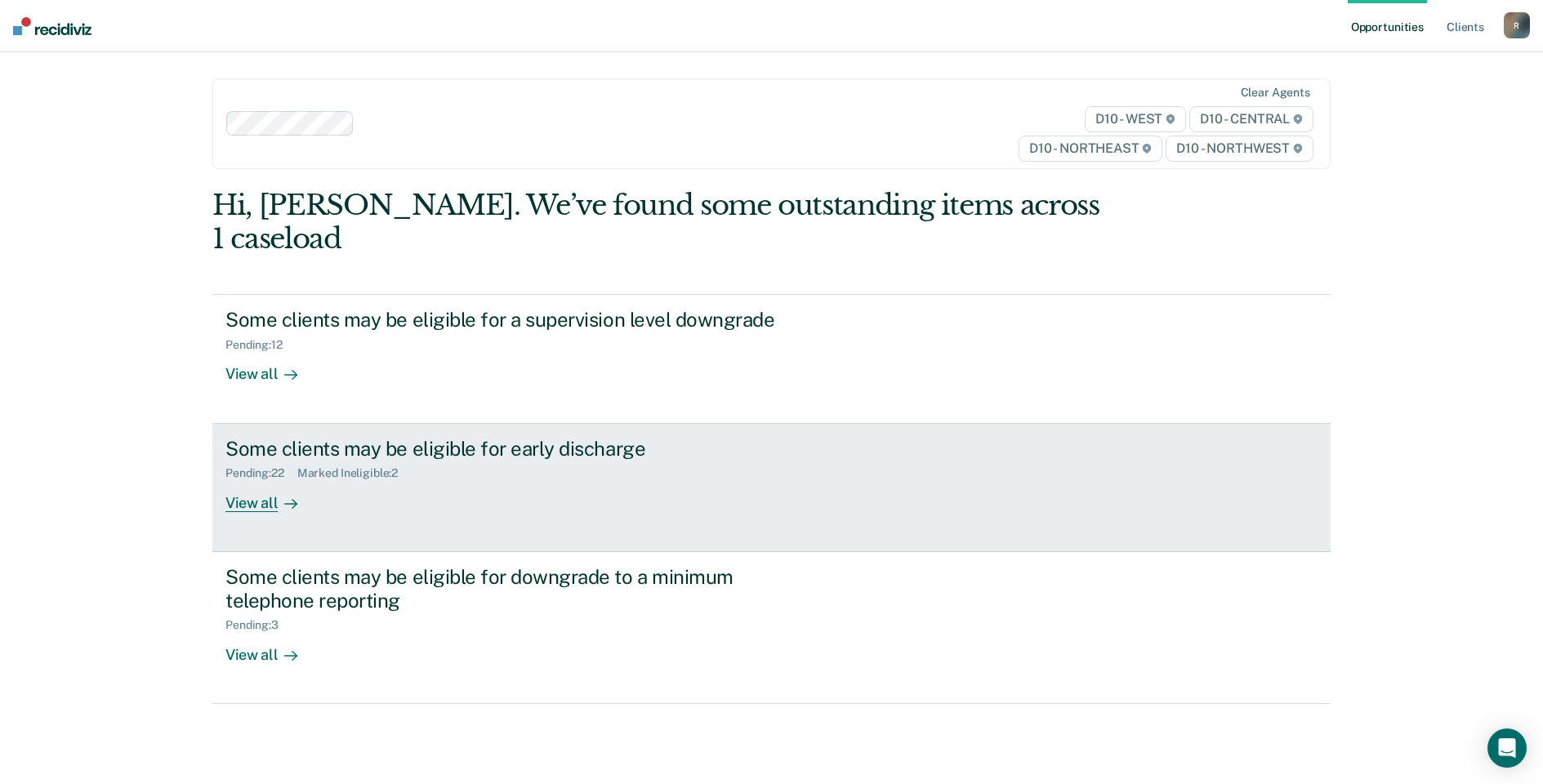
click at [240, 480] on div "View all" at bounding box center [271, 496] width 92 height 32
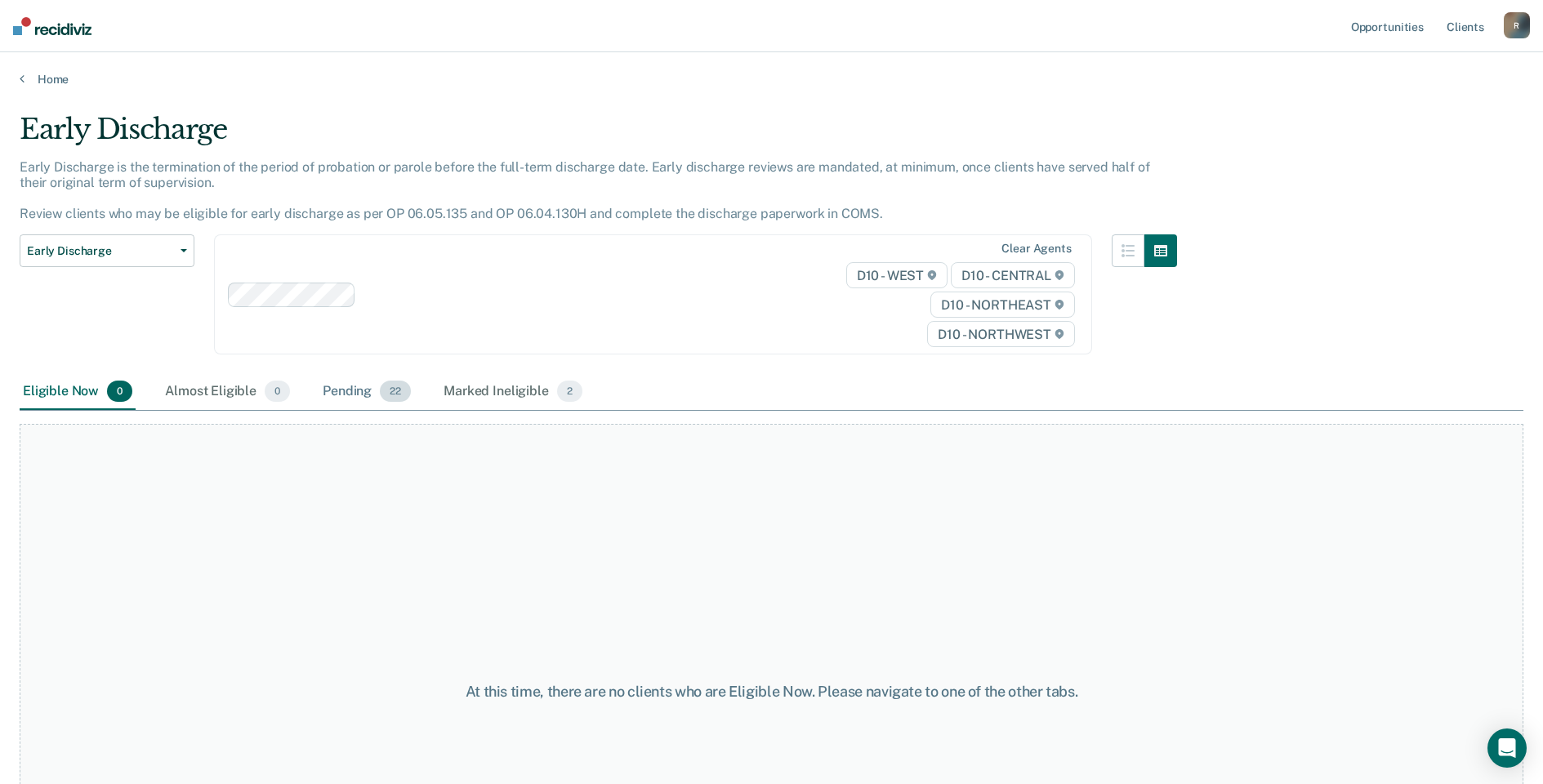
click at [369, 398] on div "Pending 22" at bounding box center [367, 392] width 95 height 36
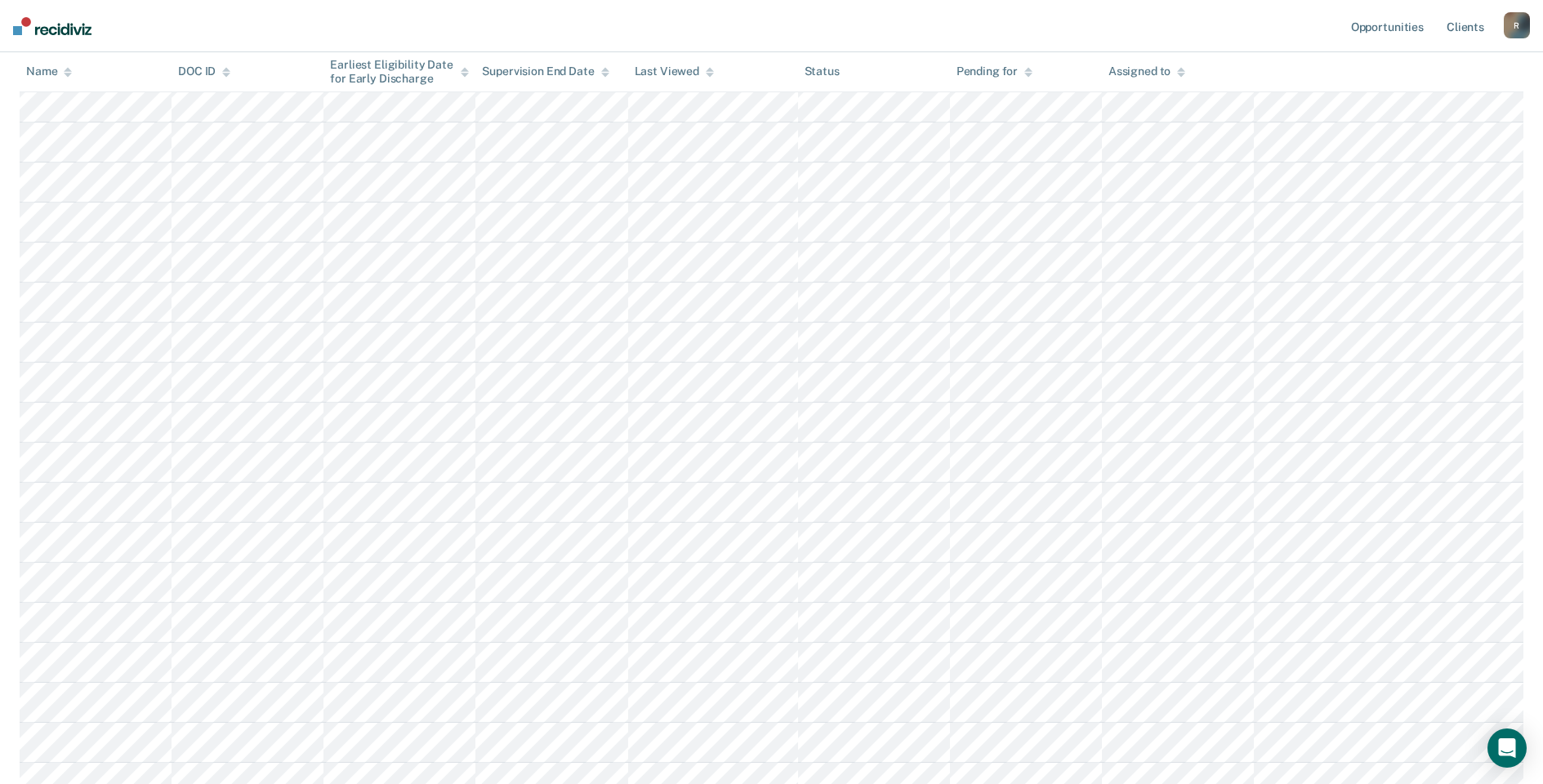
scroll to position [664, 0]
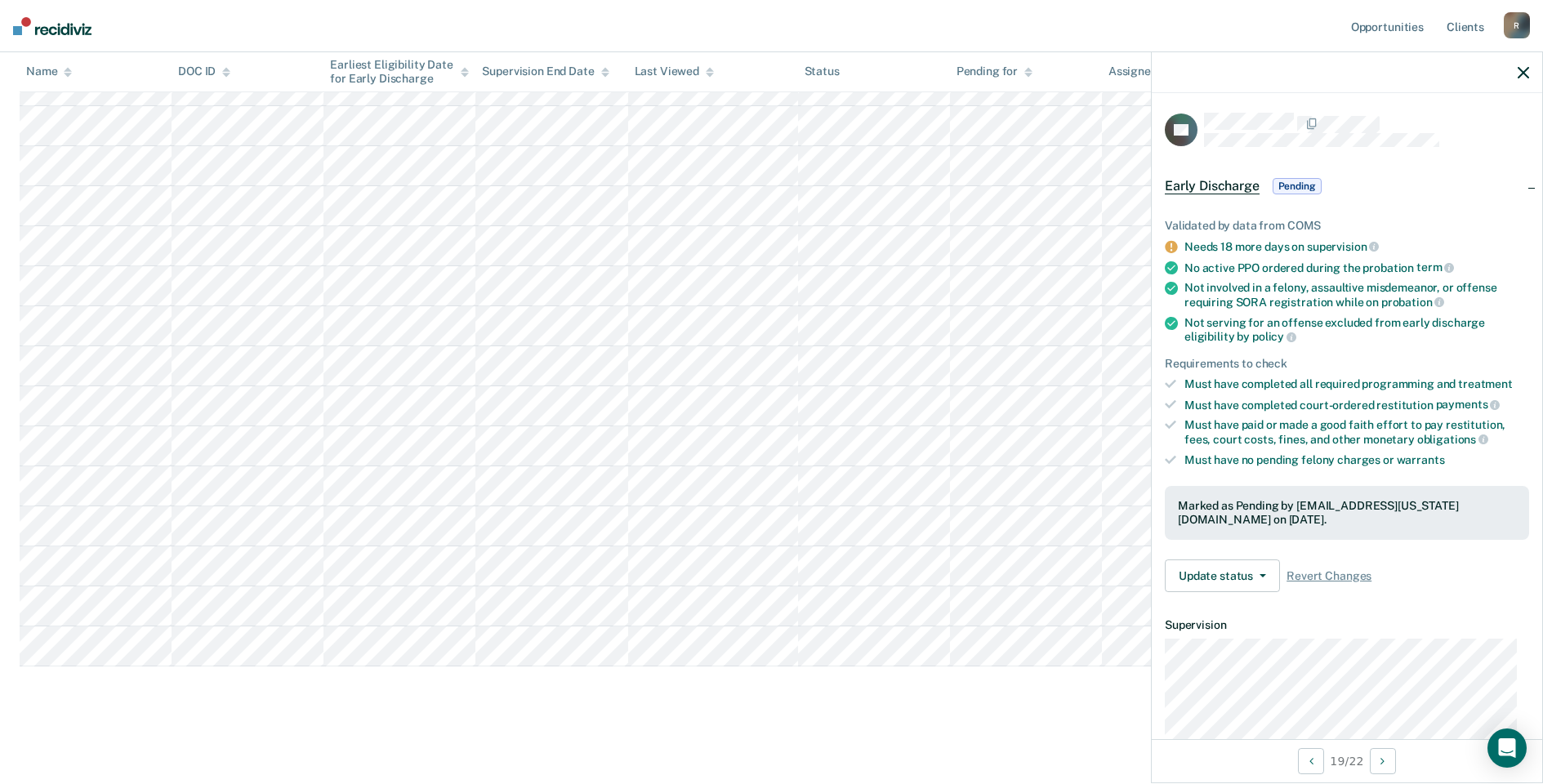
click at [1523, 74] on icon "button" at bounding box center [1523, 72] width 11 height 11
click at [1517, 66] on button "button" at bounding box center [1523, 72] width 11 height 14
click at [1522, 76] on icon "button" at bounding box center [1523, 72] width 11 height 11
